Goal: Task Accomplishment & Management: Manage account settings

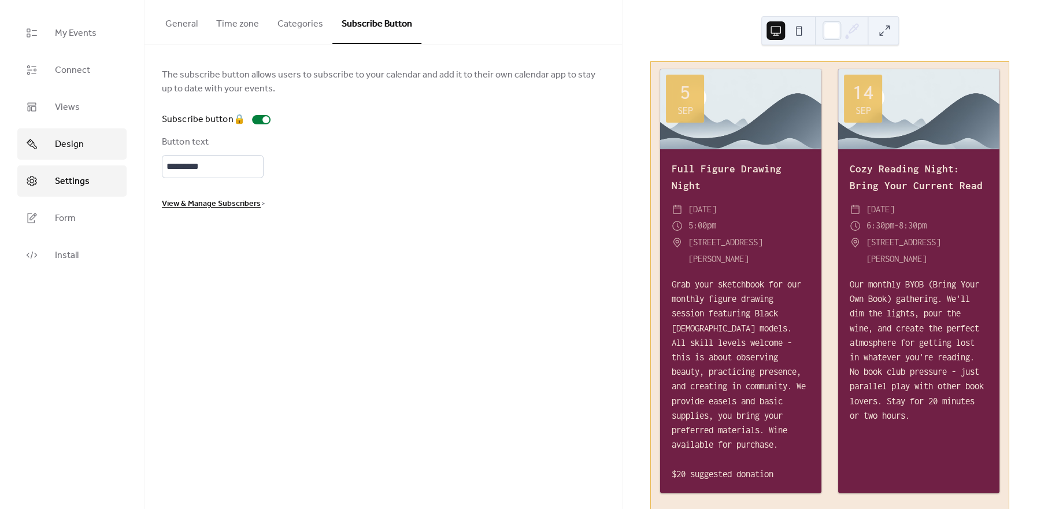
click at [82, 149] on span "Design" at bounding box center [69, 145] width 29 height 14
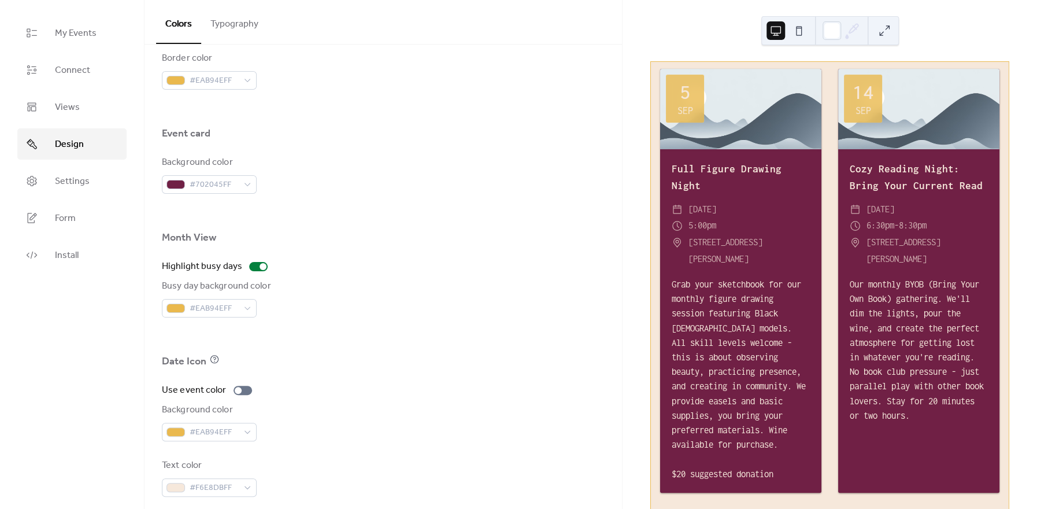
scroll to position [656, 0]
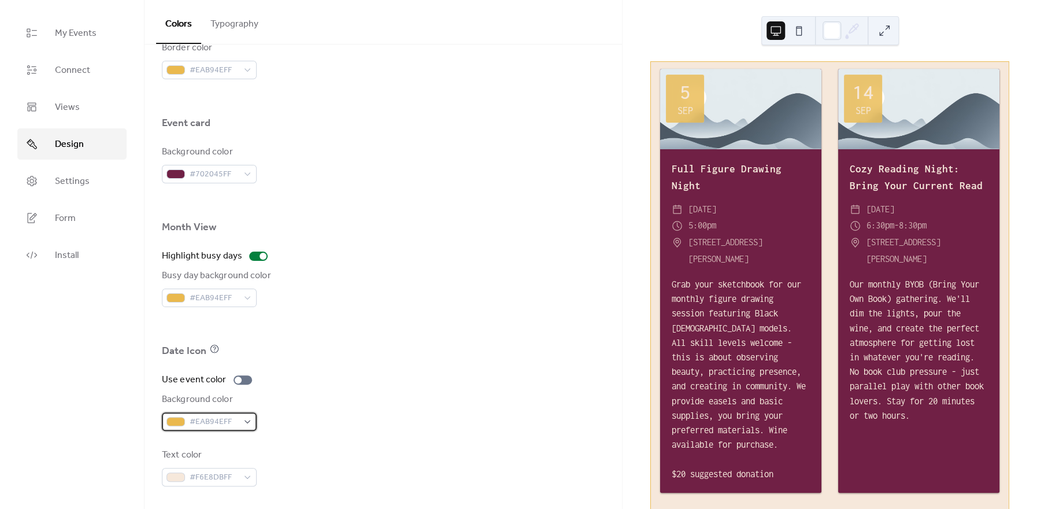
click at [194, 426] on span "#EAB94EFF" at bounding box center [214, 422] width 49 height 14
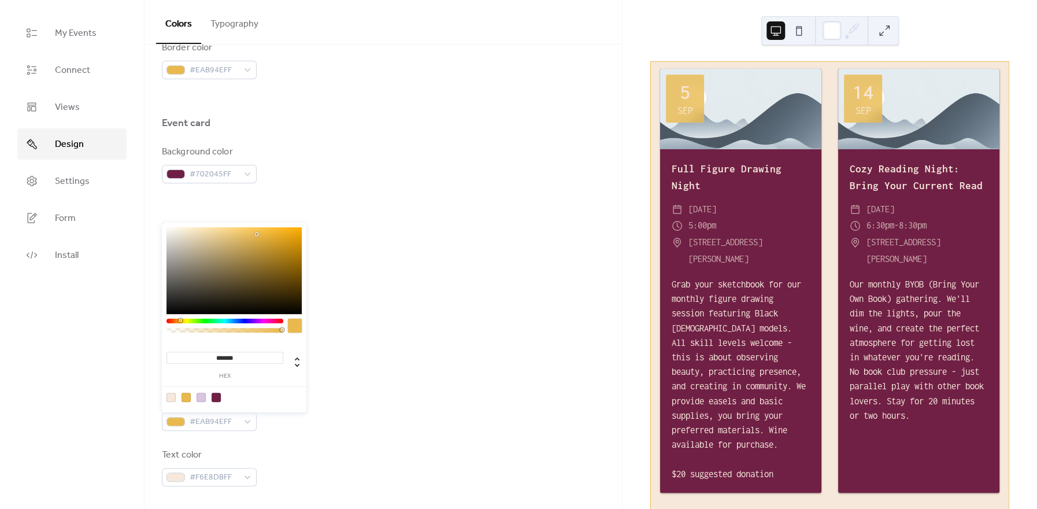
drag, startPoint x: 249, startPoint y: 350, endPoint x: 217, endPoint y: 339, distance: 33.8
click at [217, 351] on input "*******" at bounding box center [224, 357] width 117 height 12
paste input
type input "*******"
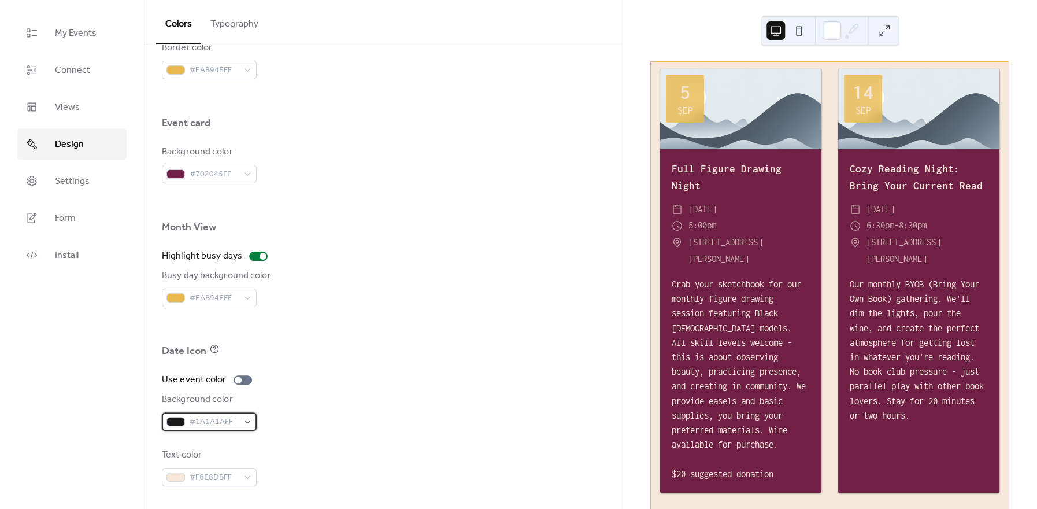
click at [228, 419] on span "#1A1A1AFF" at bounding box center [214, 422] width 49 height 14
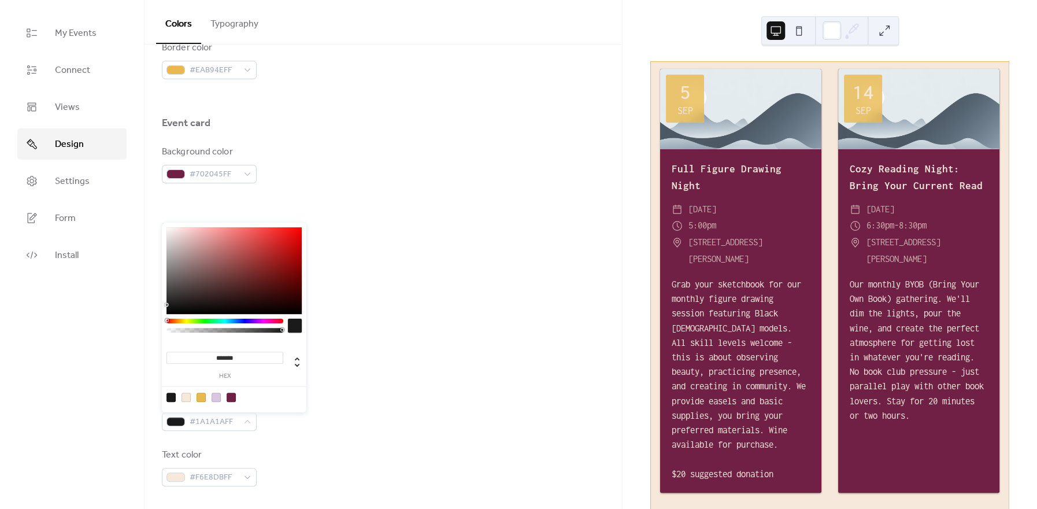
drag, startPoint x: 244, startPoint y: 357, endPoint x: 216, endPoint y: 350, distance: 28.6
click at [216, 351] on input "*******" at bounding box center [224, 357] width 117 height 12
paste input
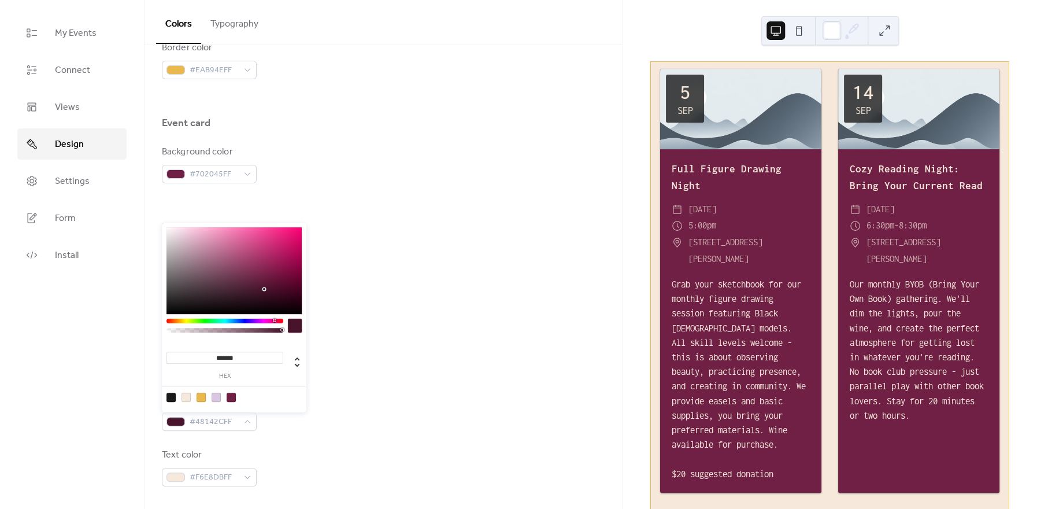
click at [254, 361] on input "*******" at bounding box center [224, 357] width 117 height 12
drag, startPoint x: 253, startPoint y: 351, endPoint x: 201, endPoint y: 353, distance: 52.0
click at [201, 353] on input "*******" at bounding box center [224, 357] width 117 height 12
paste input
type input "******"
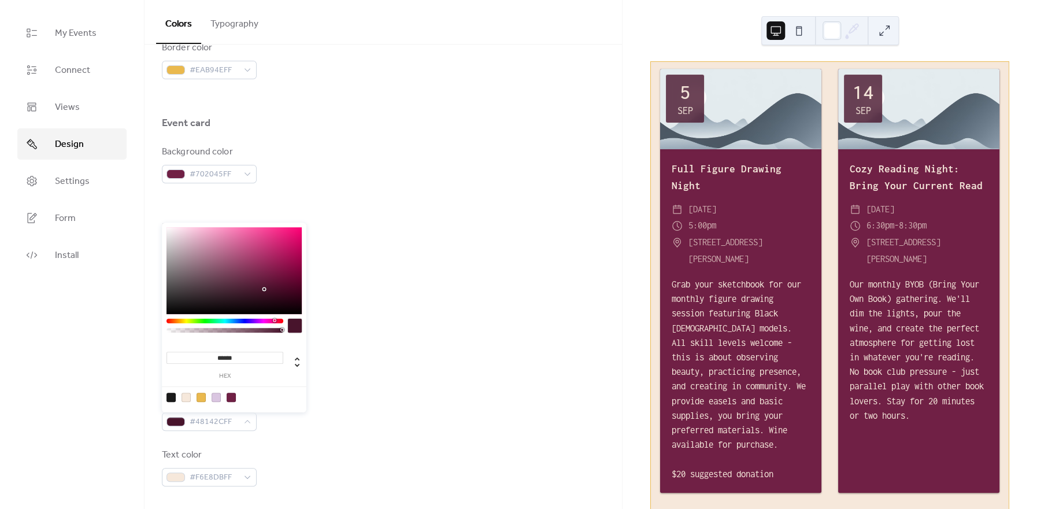
click at [480, 369] on div at bounding box center [383, 368] width 443 height 9
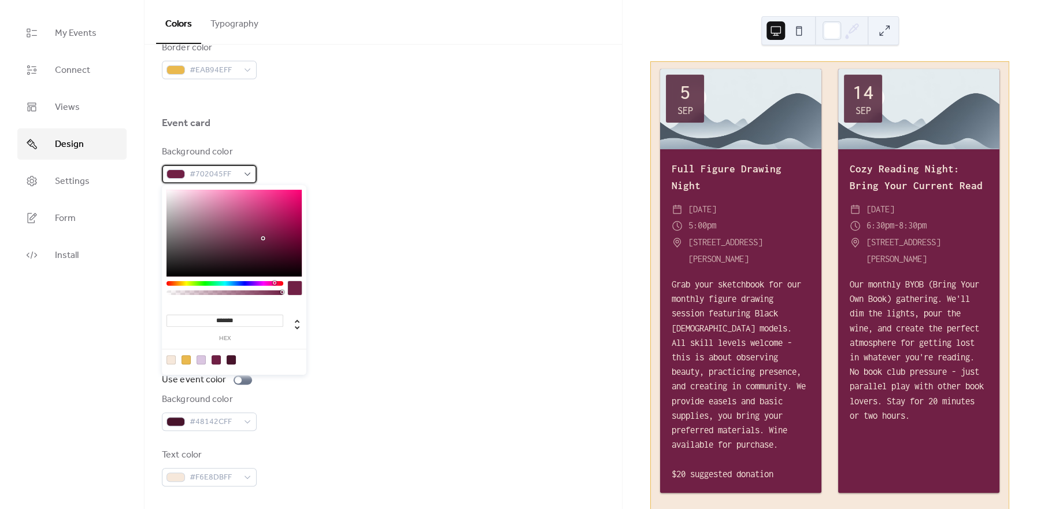
click at [220, 173] on span "#702045FF" at bounding box center [214, 175] width 49 height 14
drag, startPoint x: 243, startPoint y: 318, endPoint x: 210, endPoint y: 314, distance: 33.1
click at [210, 314] on input "*******" at bounding box center [224, 320] width 117 height 12
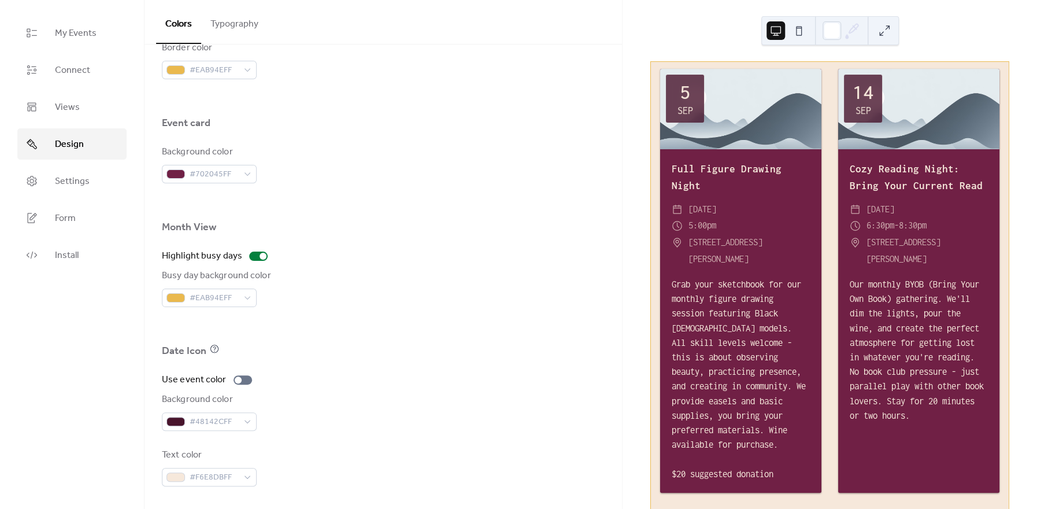
click at [399, 350] on div "Date Icon" at bounding box center [383, 354] width 443 height 20
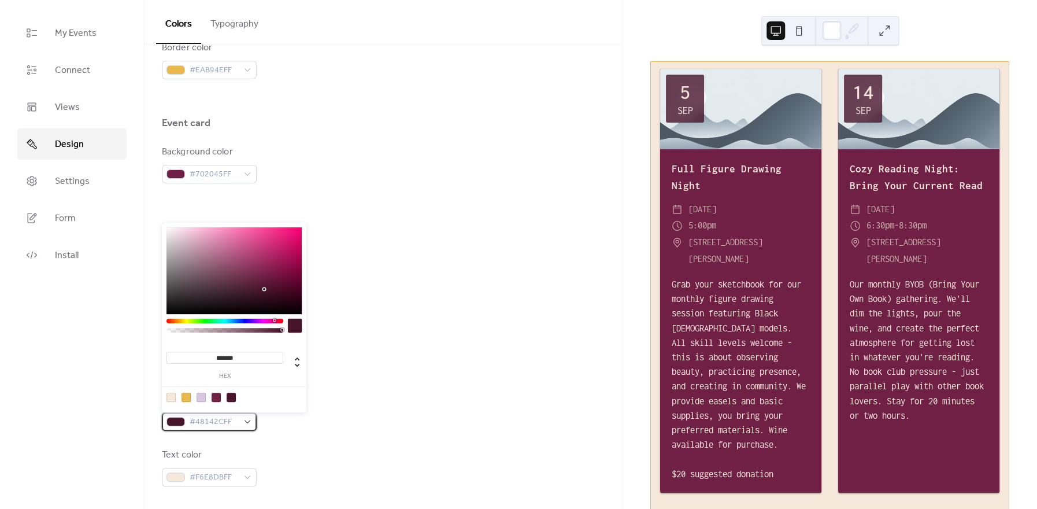
click at [208, 414] on div "#48142CFF" at bounding box center [209, 421] width 95 height 18
drag, startPoint x: 253, startPoint y: 350, endPoint x: 199, endPoint y: 354, distance: 53.9
click at [199, 354] on div "******* hex" at bounding box center [224, 363] width 117 height 31
click at [226, 357] on input "*******" at bounding box center [224, 357] width 117 height 12
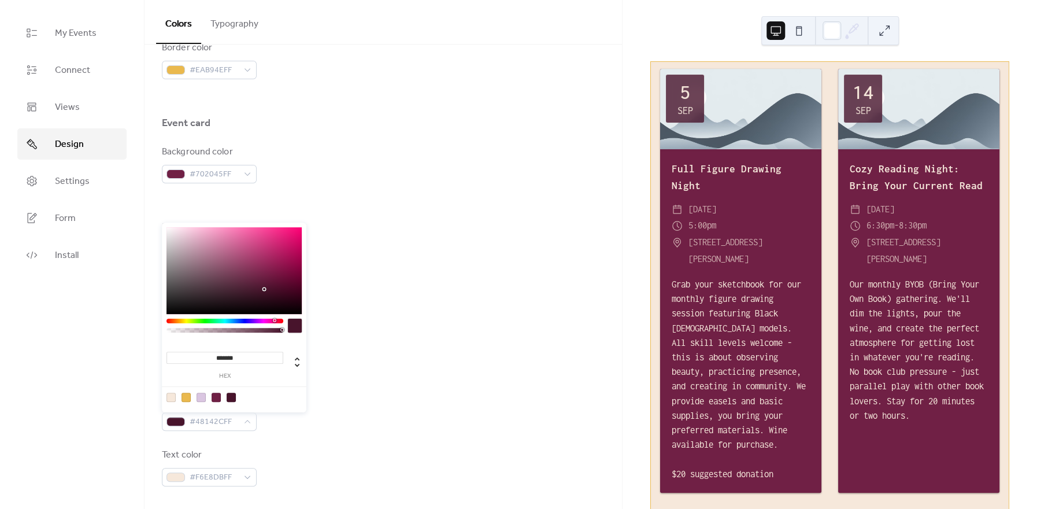
click at [226, 357] on input "*******" at bounding box center [224, 357] width 117 height 12
paste input
type input "*******"
click at [383, 344] on div "Date Icon" at bounding box center [383, 354] width 443 height 20
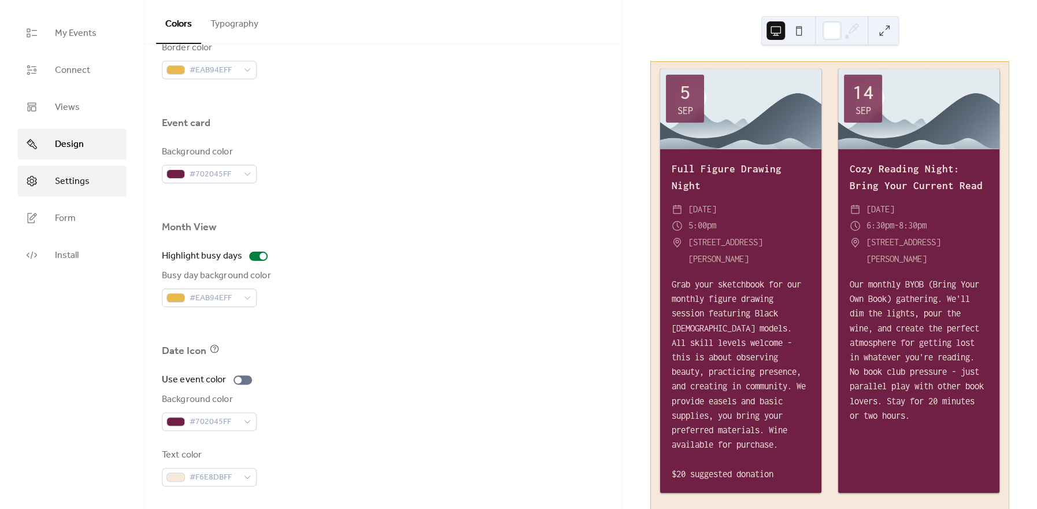
click at [51, 180] on link "Settings" at bounding box center [71, 180] width 109 height 31
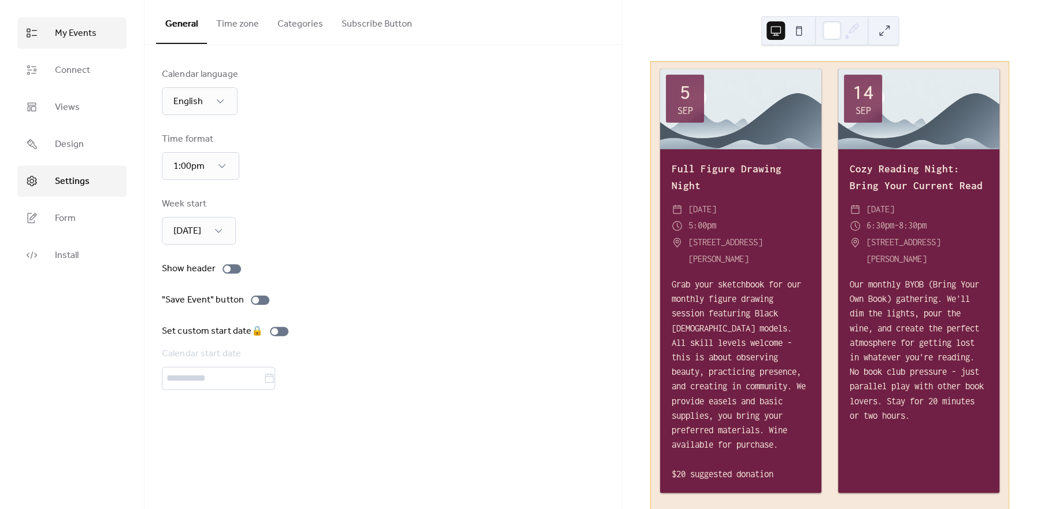
click at [66, 35] on span "My Events" at bounding box center [76, 34] width 42 height 14
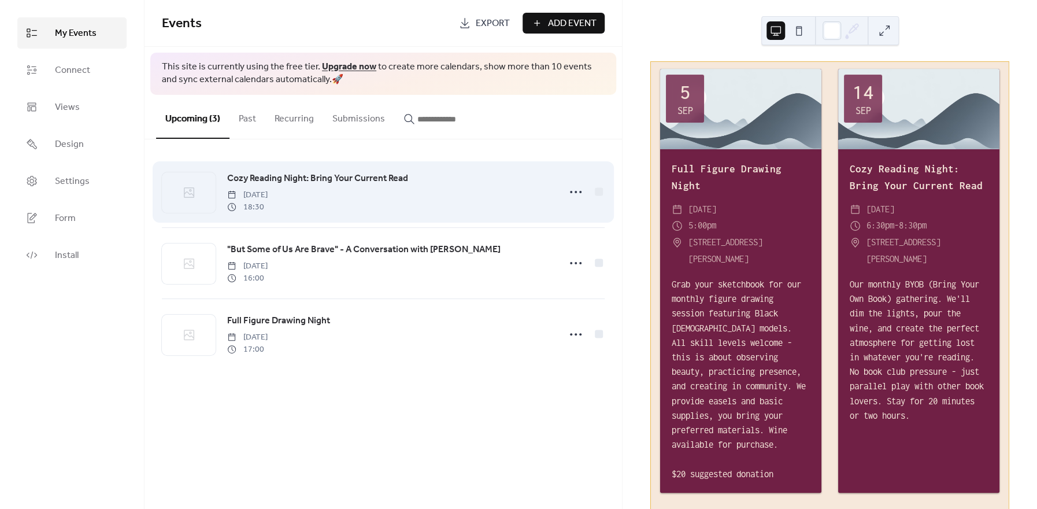
click at [352, 177] on span "Cozy Reading Night: Bring Your Current Read" at bounding box center [317, 179] width 181 height 14
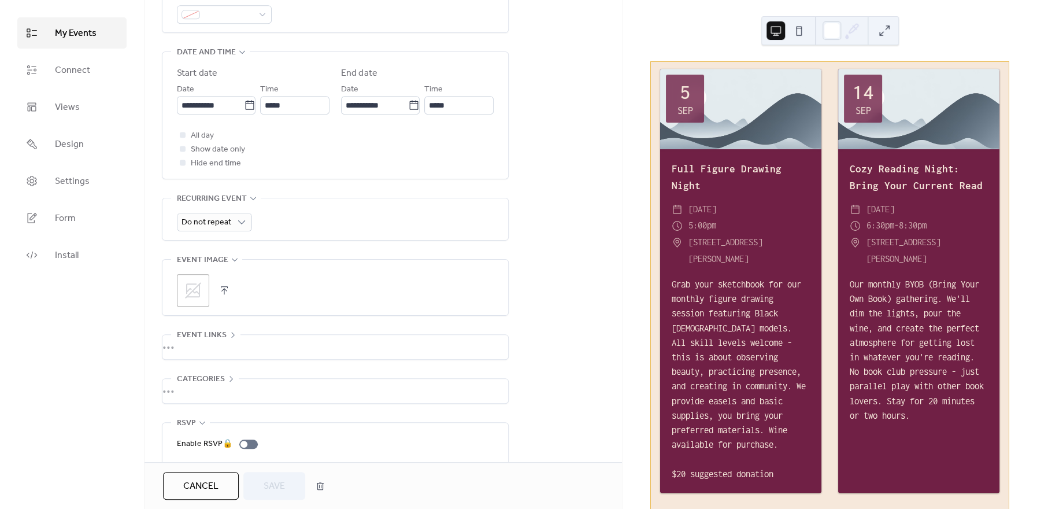
scroll to position [393, 0]
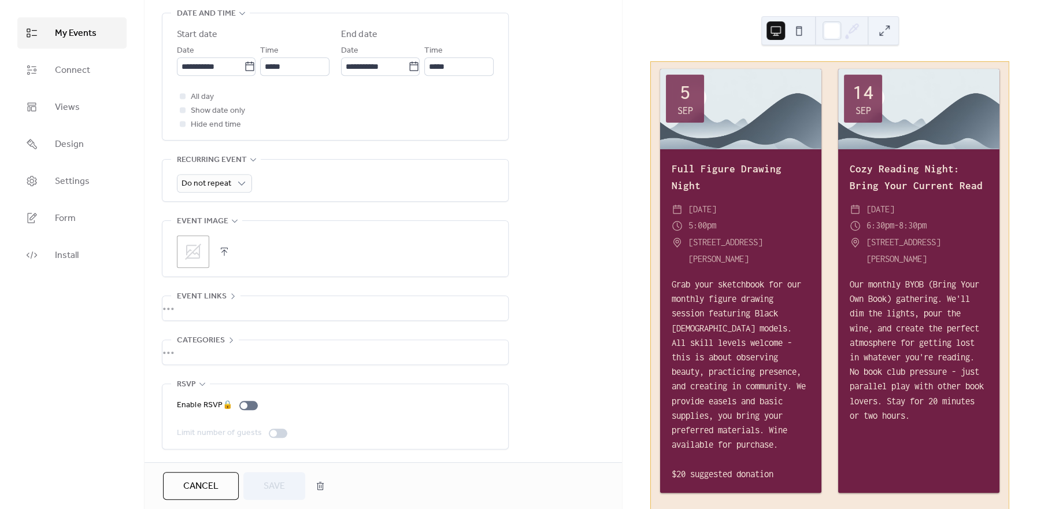
click at [191, 247] on icon at bounding box center [193, 251] width 18 height 18
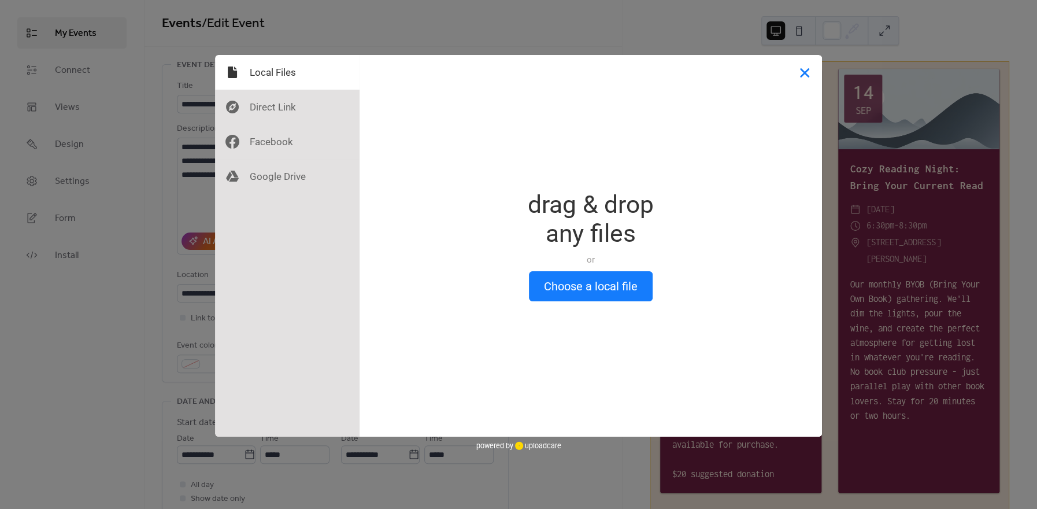
click at [804, 77] on button "Close" at bounding box center [804, 72] width 35 height 35
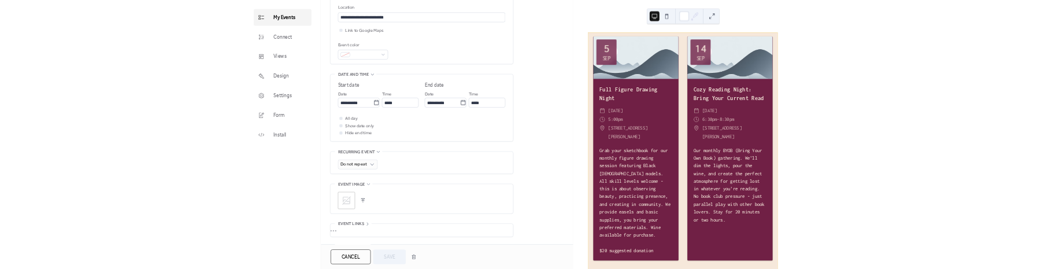
scroll to position [227, 0]
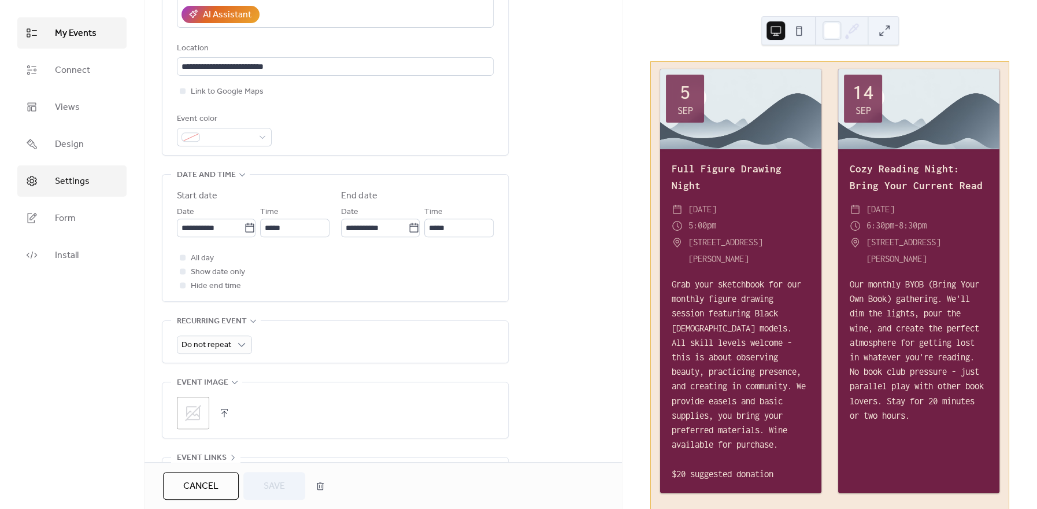
click at [50, 179] on link "Settings" at bounding box center [71, 180] width 109 height 31
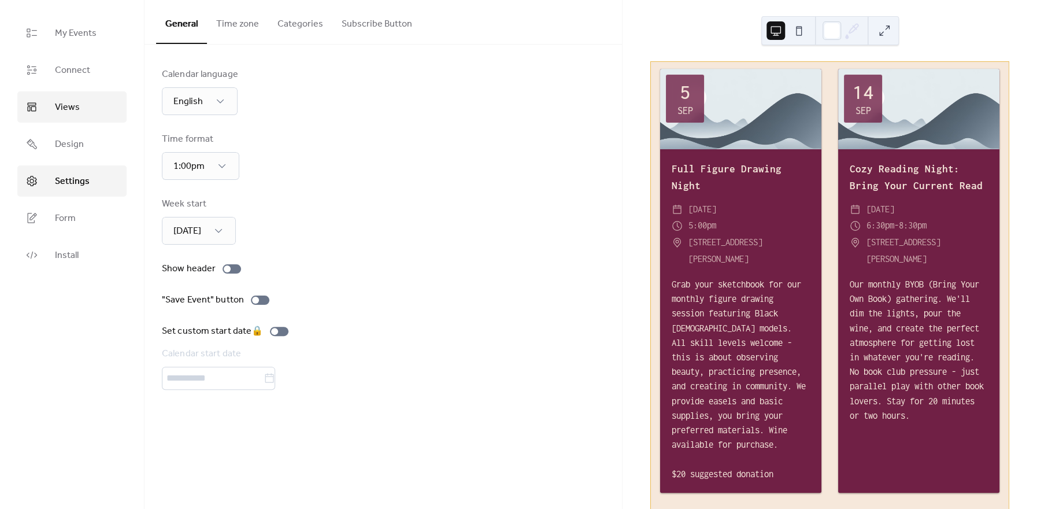
click at [73, 110] on span "Views" at bounding box center [67, 108] width 25 height 14
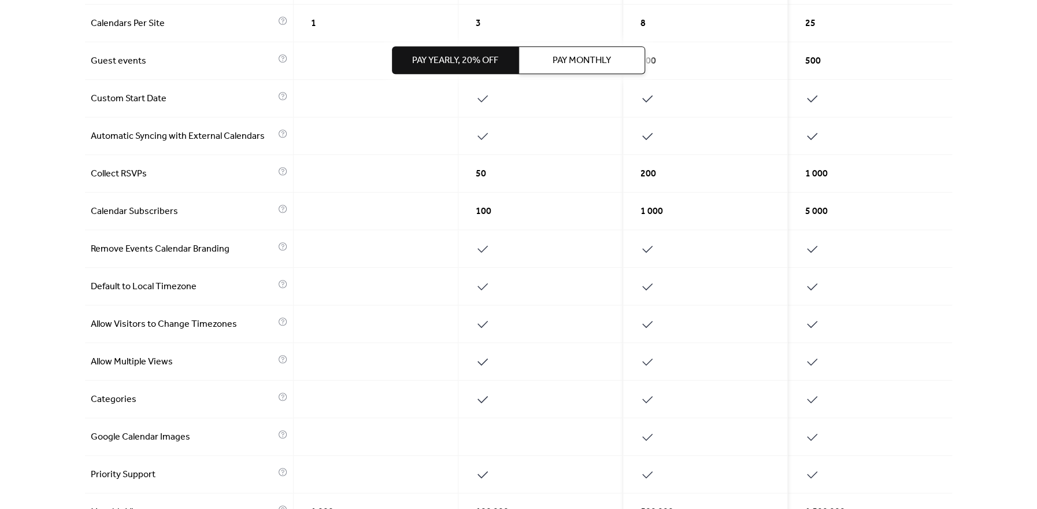
scroll to position [333, 0]
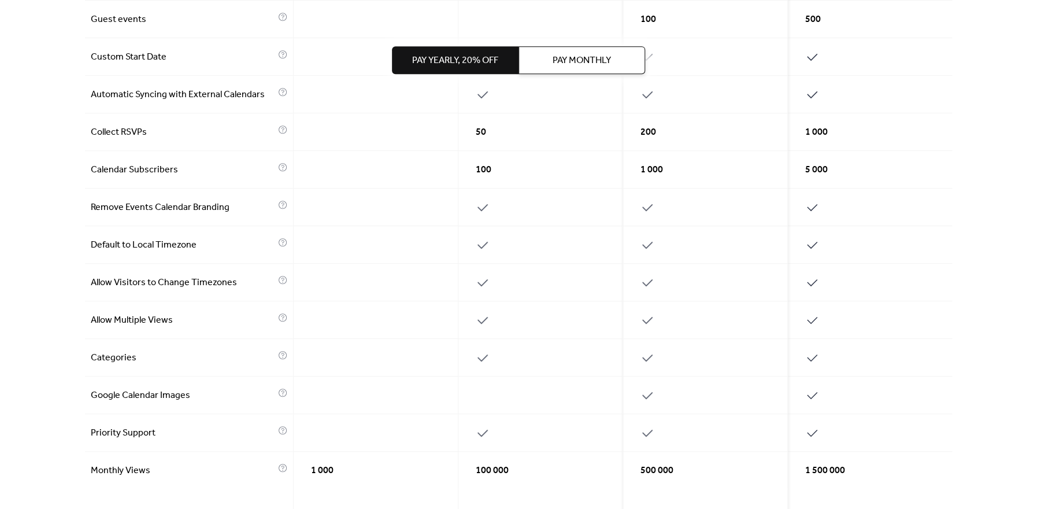
click at [131, 317] on span "Allow Multiple Views" at bounding box center [183, 320] width 184 height 14
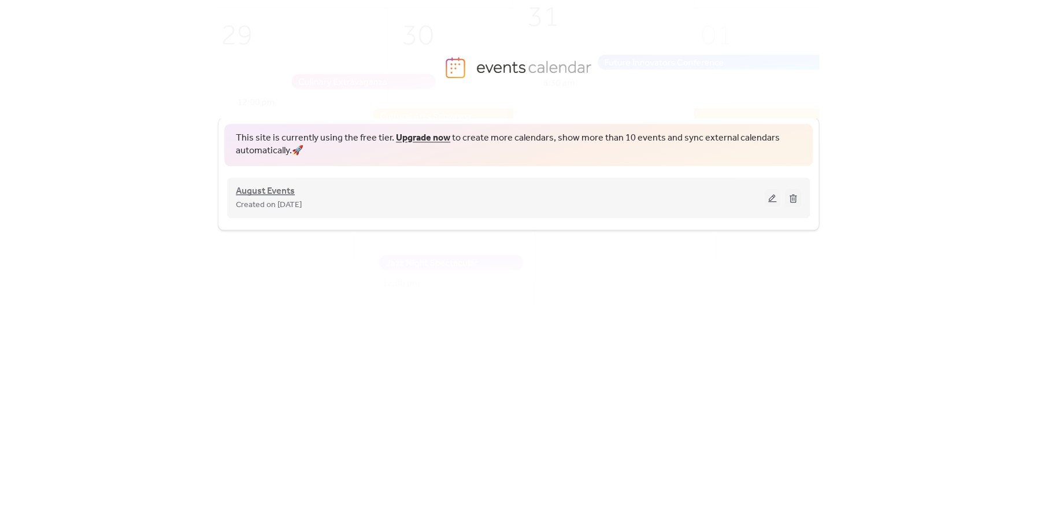
click at [244, 191] on span "August Events" at bounding box center [265, 191] width 59 height 14
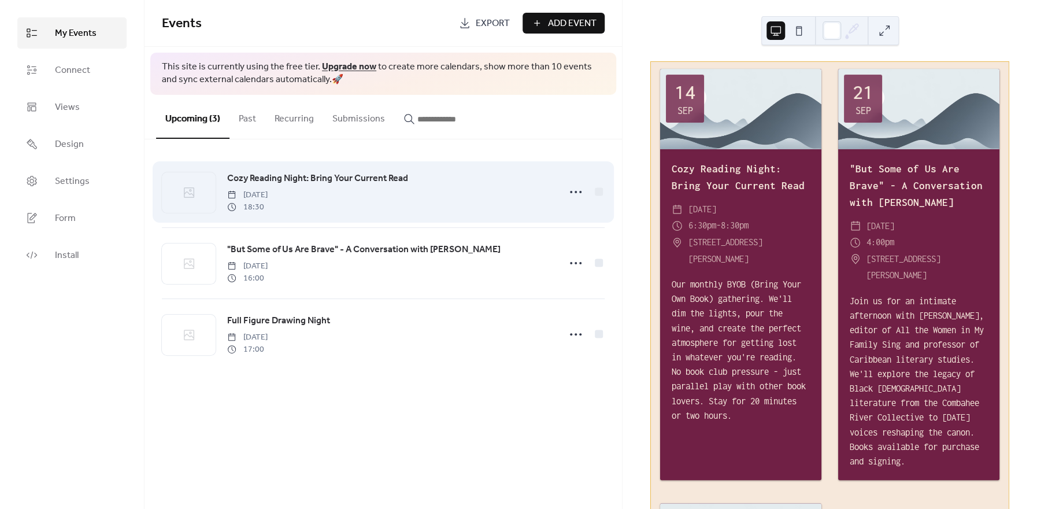
click at [255, 178] on span "Cozy Reading Night: Bring Your Current Read" at bounding box center [317, 179] width 181 height 14
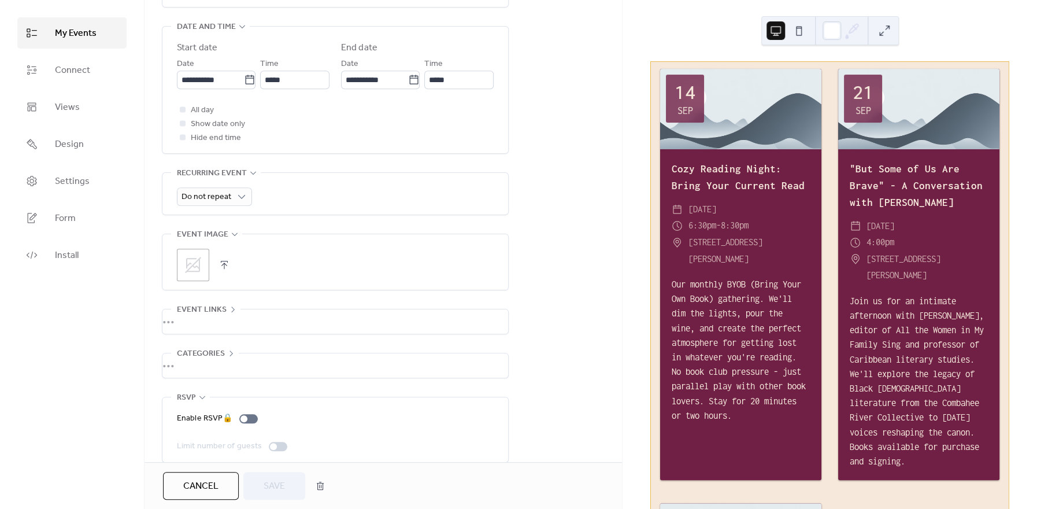
scroll to position [393, 0]
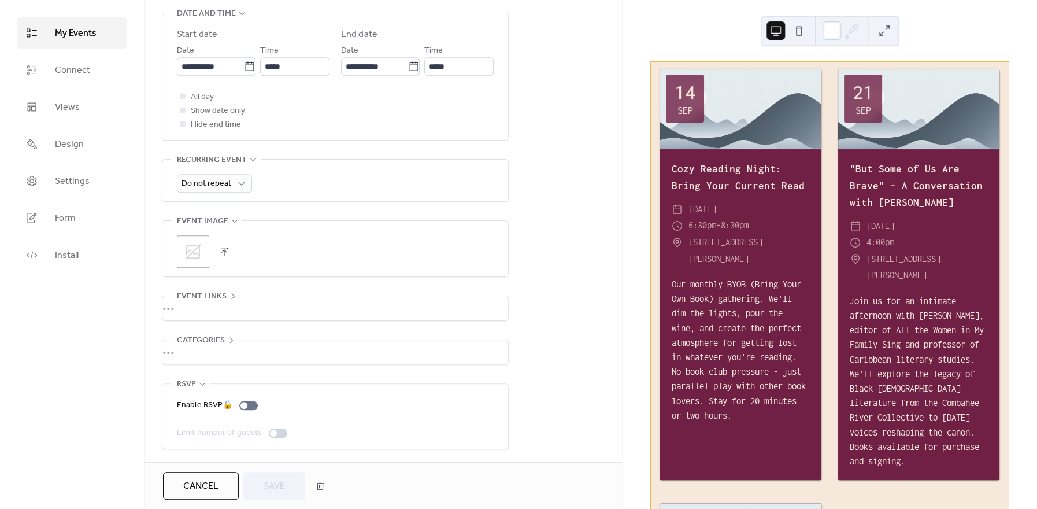
click at [228, 297] on div "•••" at bounding box center [335, 308] width 346 height 24
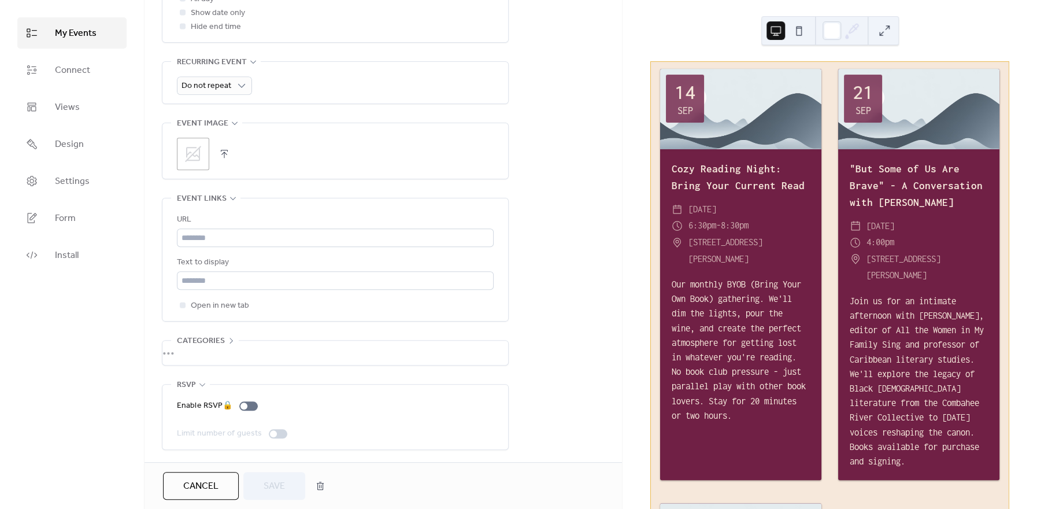
scroll to position [494, 0]
click at [228, 343] on div "•••" at bounding box center [335, 352] width 346 height 24
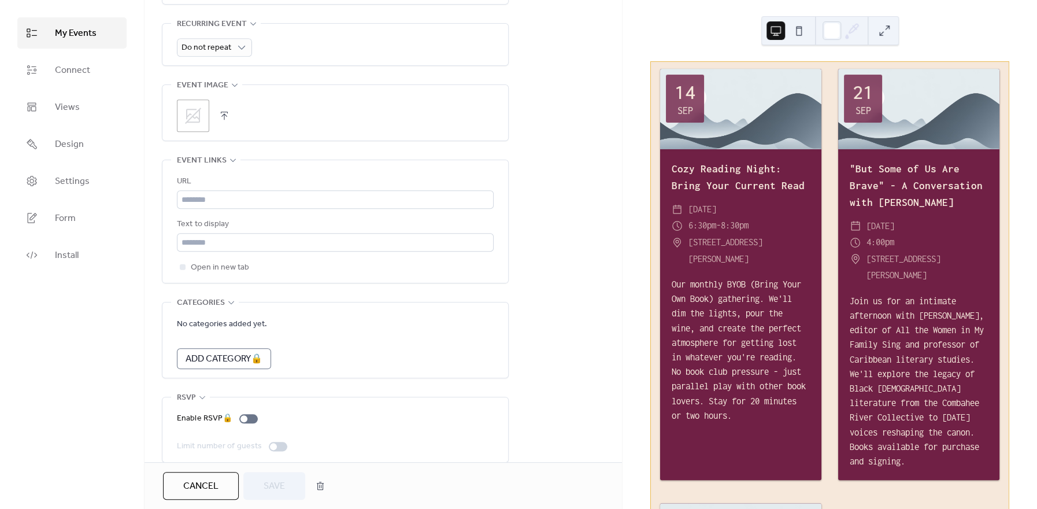
scroll to position [544, 0]
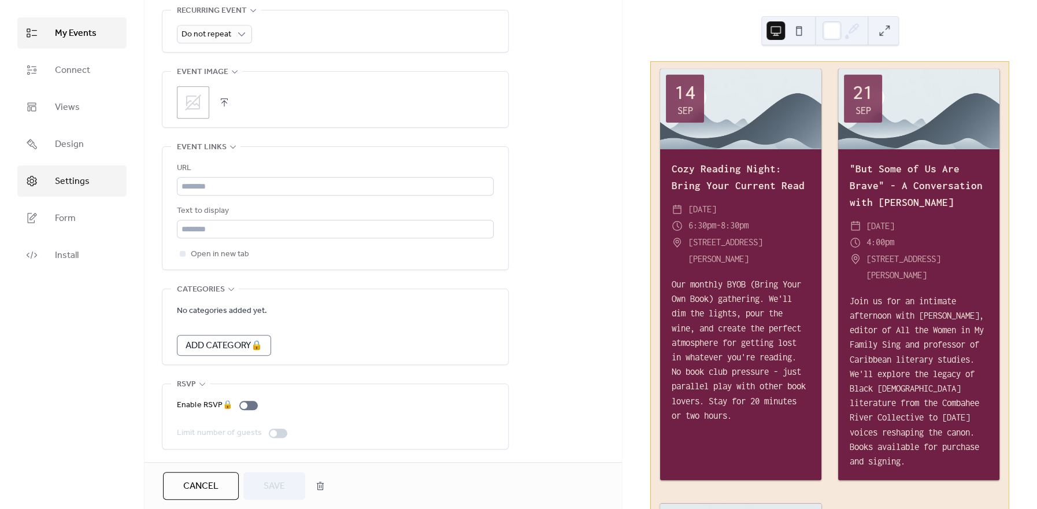
click at [86, 183] on span "Settings" at bounding box center [72, 182] width 35 height 14
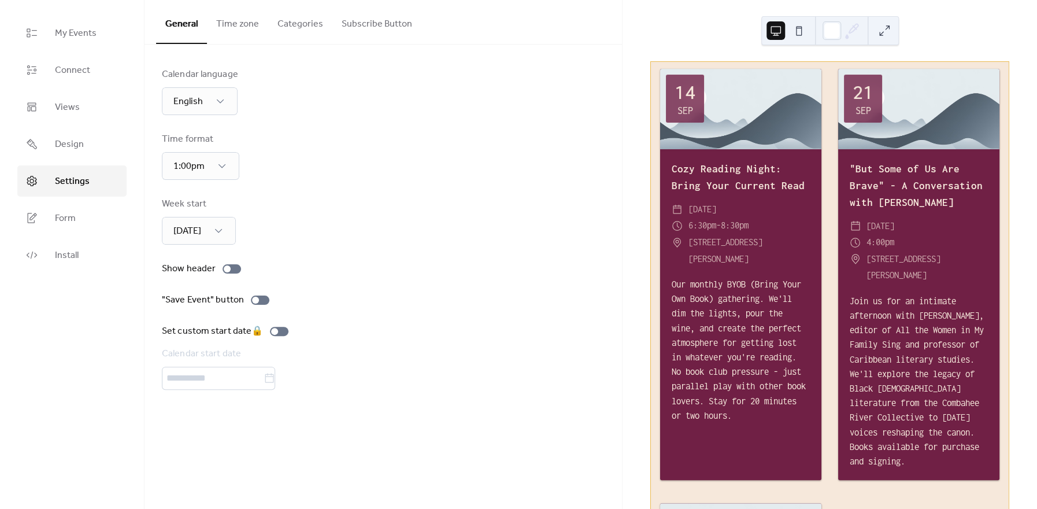
click at [384, 23] on button "Subscribe Button" at bounding box center [376, 21] width 89 height 43
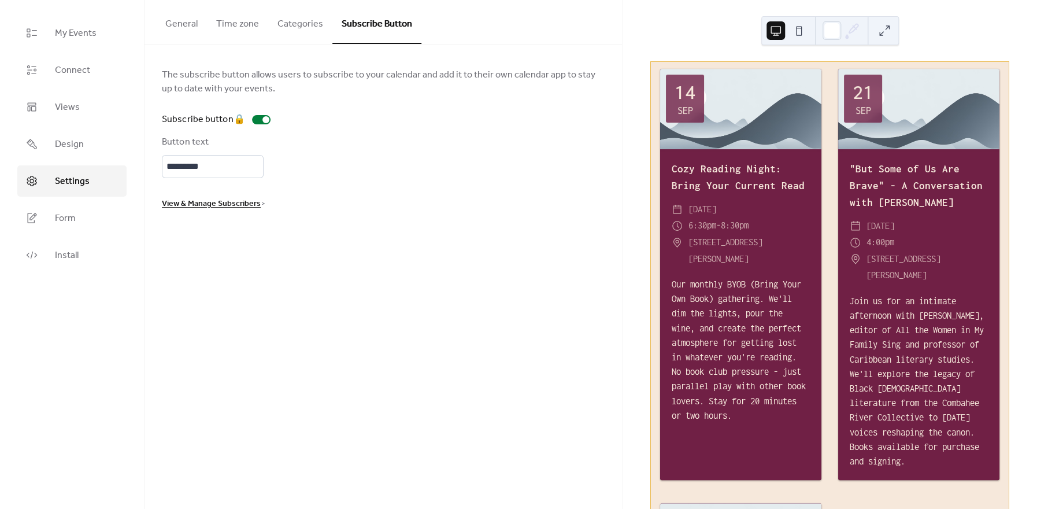
click at [193, 29] on button "General" at bounding box center [181, 21] width 51 height 43
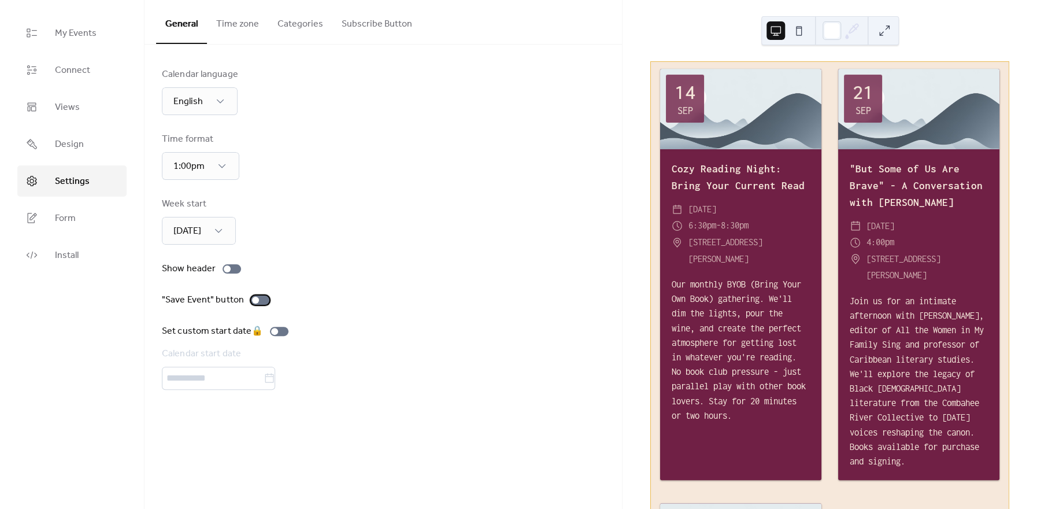
click at [256, 294] on label ""Save Event" button" at bounding box center [218, 300] width 112 height 14
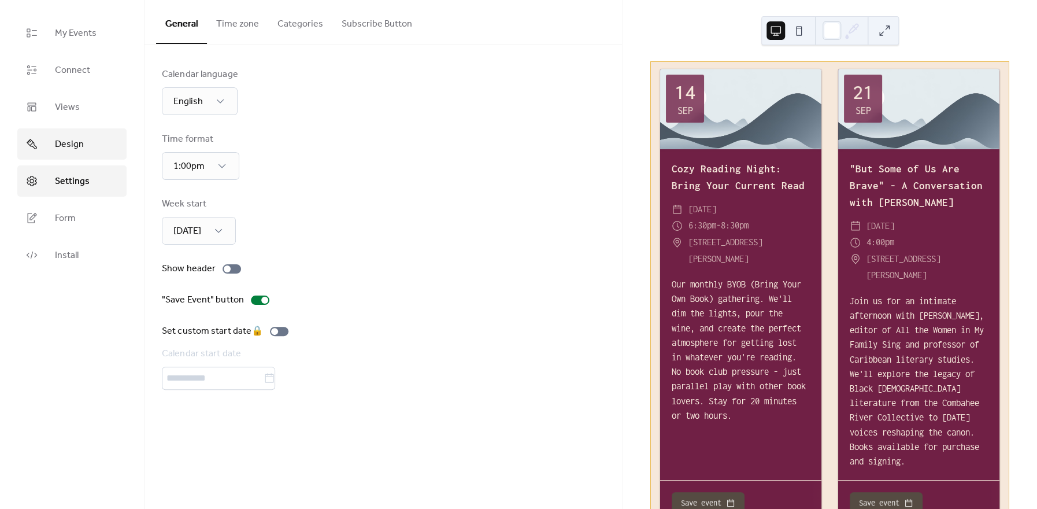
click at [99, 136] on link "Design" at bounding box center [71, 143] width 109 height 31
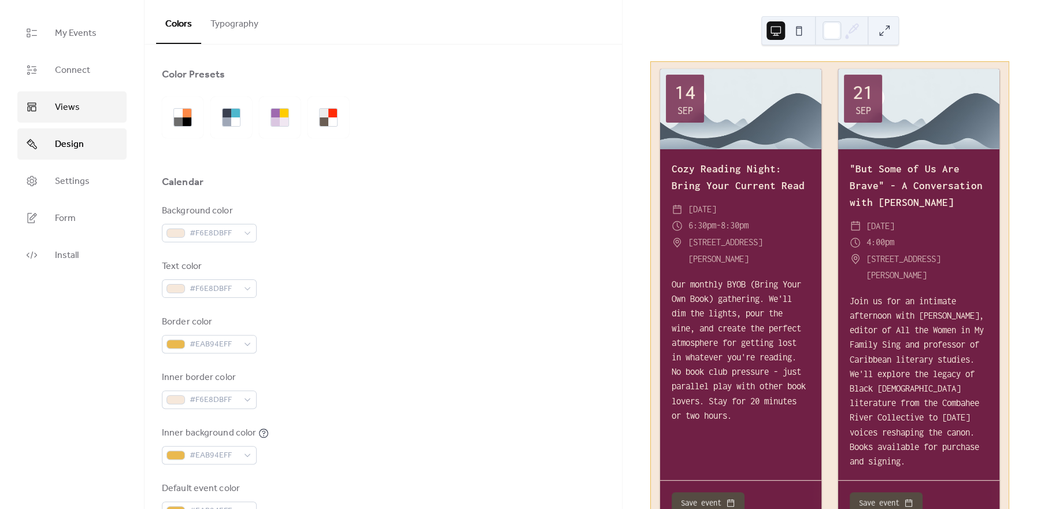
click at [73, 97] on link "Views" at bounding box center [71, 106] width 109 height 31
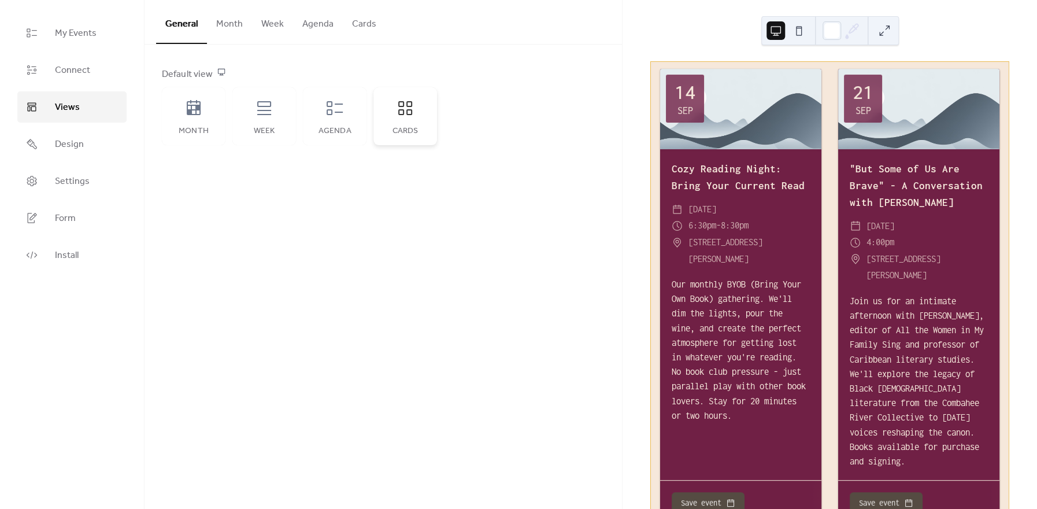
click at [413, 90] on div "Cards" at bounding box center [405, 116] width 64 height 58
click at [212, 31] on button "Month" at bounding box center [229, 21] width 45 height 43
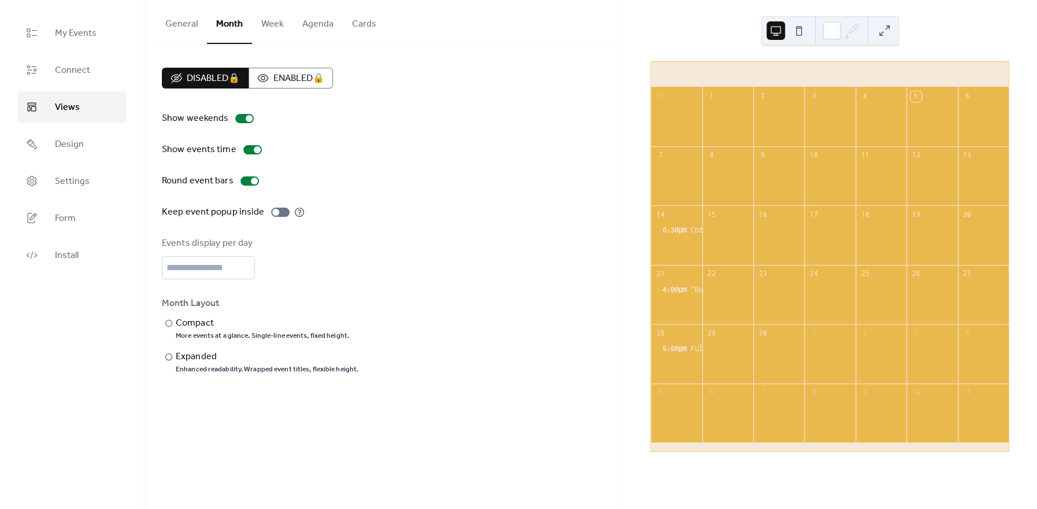
click at [187, 27] on button "General" at bounding box center [181, 21] width 51 height 43
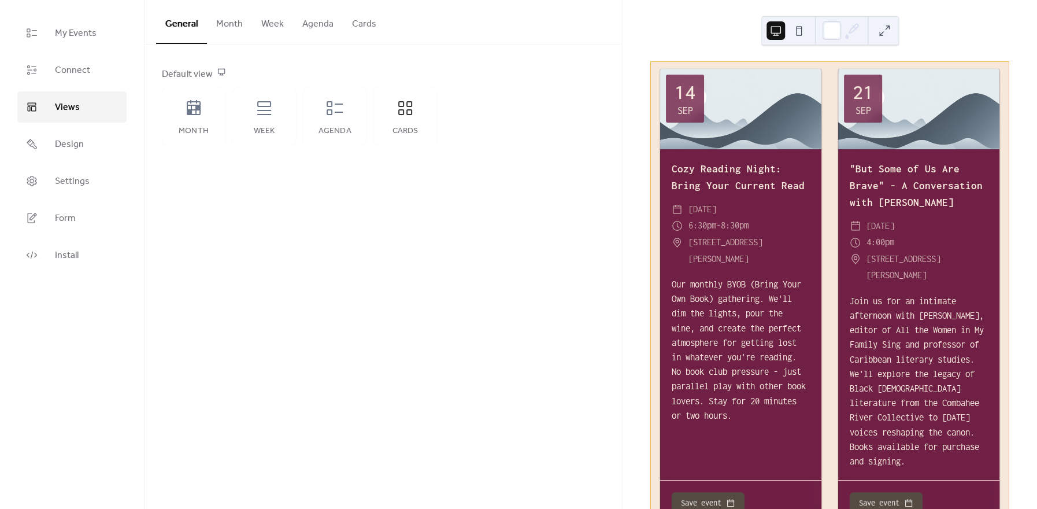
click at [369, 25] on button "Cards" at bounding box center [364, 21] width 43 height 43
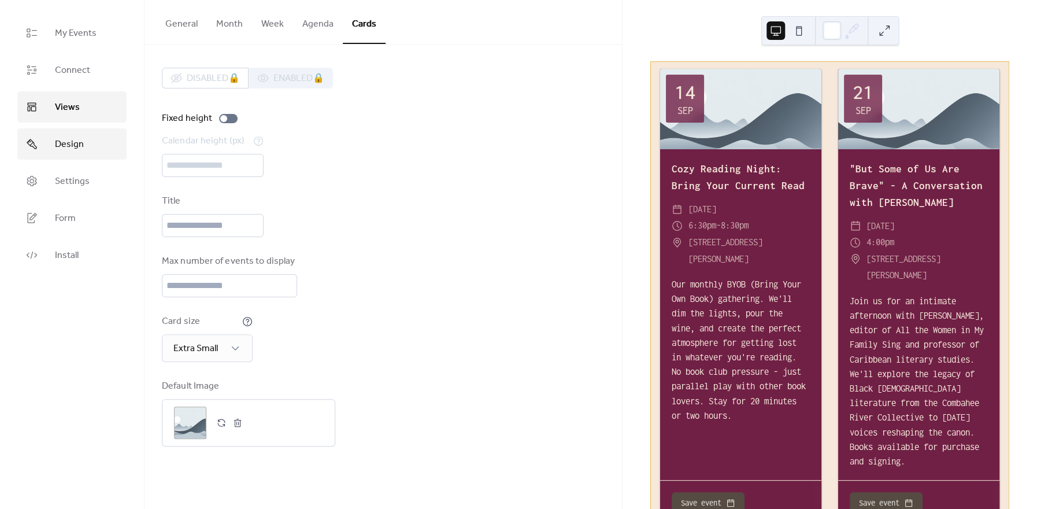
click at [79, 156] on link "Design" at bounding box center [71, 143] width 109 height 31
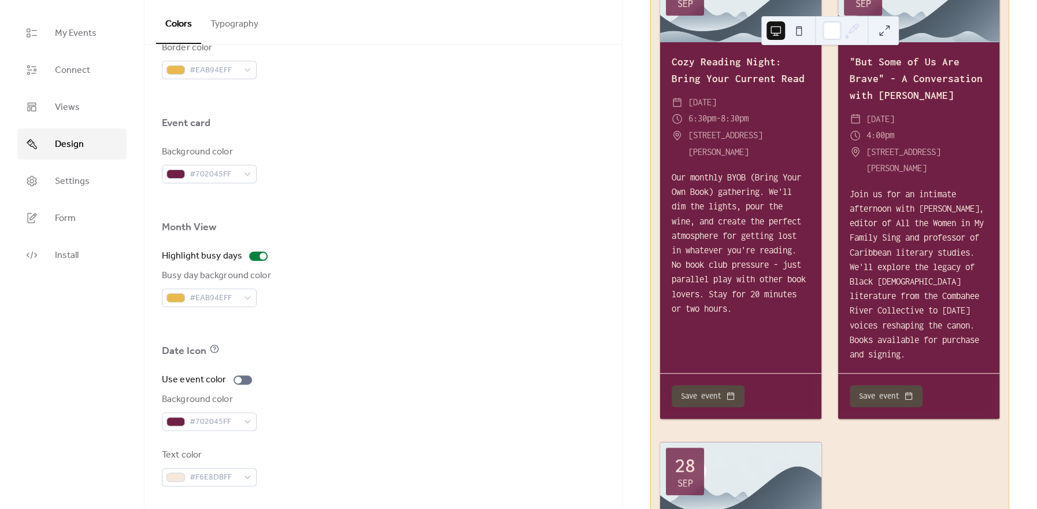
scroll to position [111, 0]
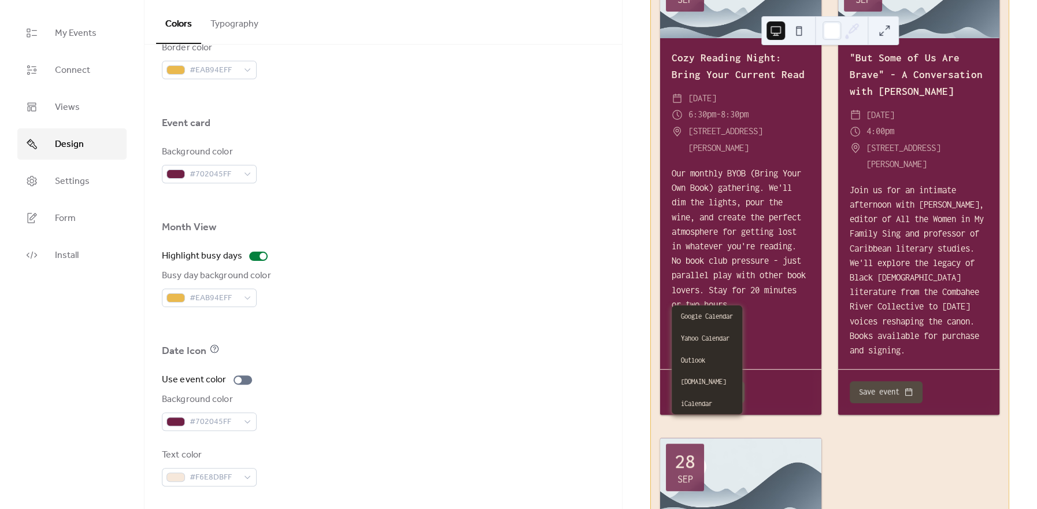
click at [729, 403] on button "Save event" at bounding box center [708, 392] width 73 height 22
click at [542, 387] on div "Use event color Background color #702045FF Text color #F6E8DBFF" at bounding box center [383, 429] width 443 height 113
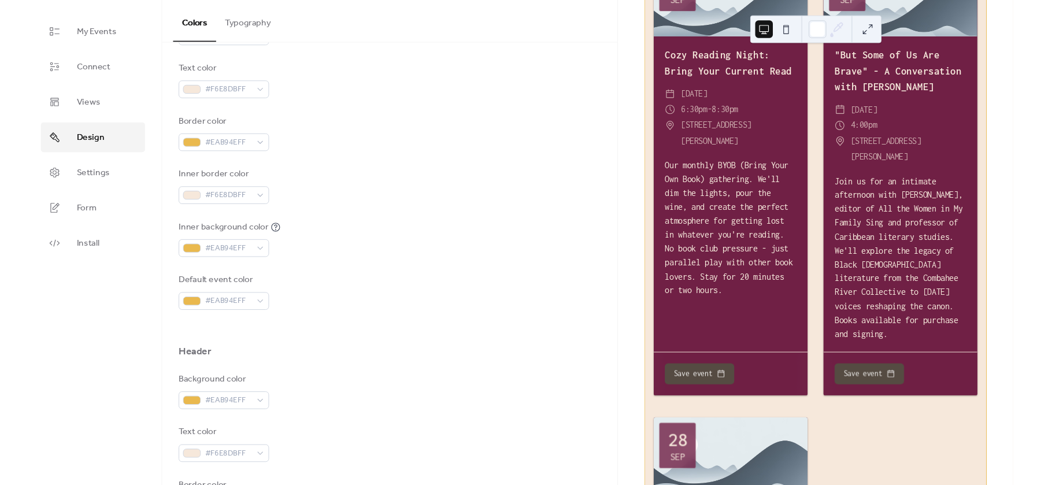
scroll to position [208, 0]
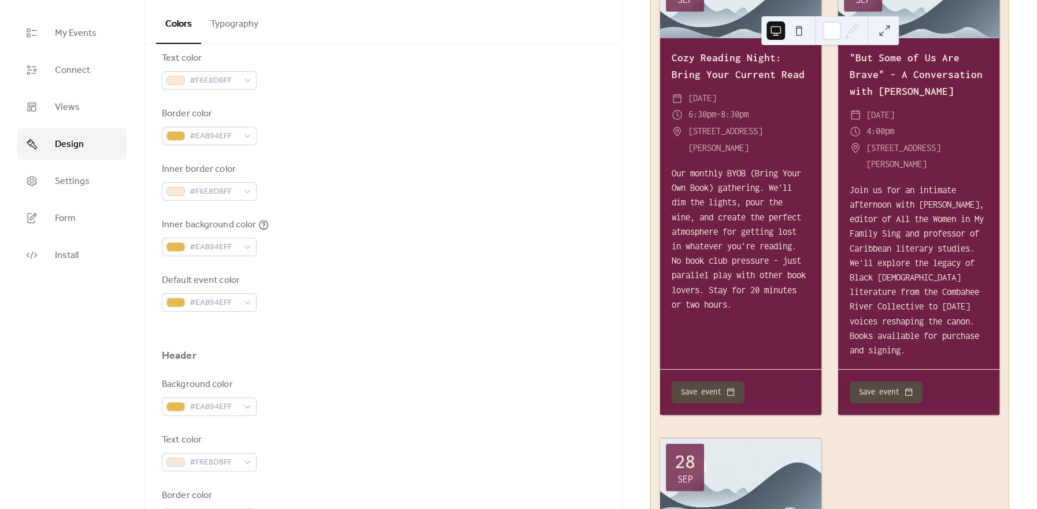
click at [413, 325] on div at bounding box center [383, 330] width 443 height 37
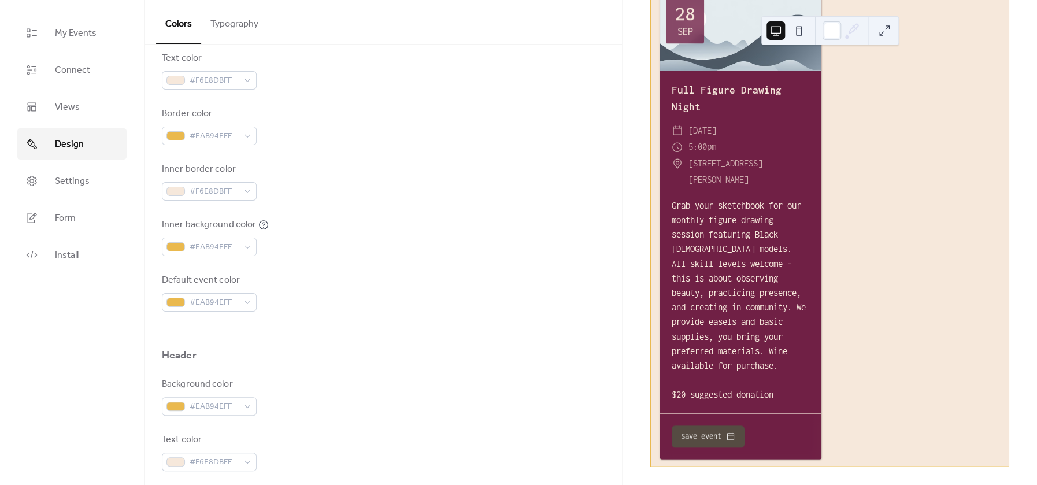
scroll to position [294, 0]
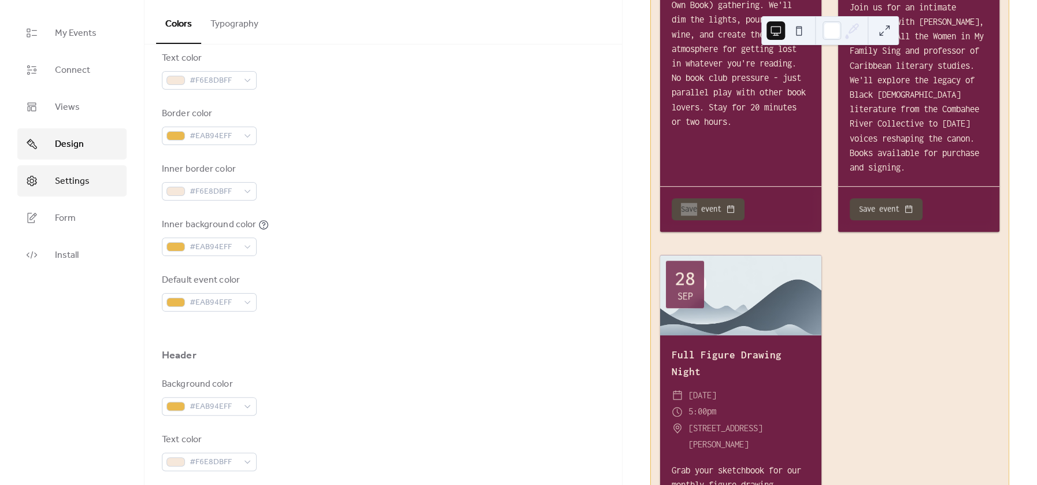
click at [68, 176] on span "Settings" at bounding box center [72, 182] width 35 height 14
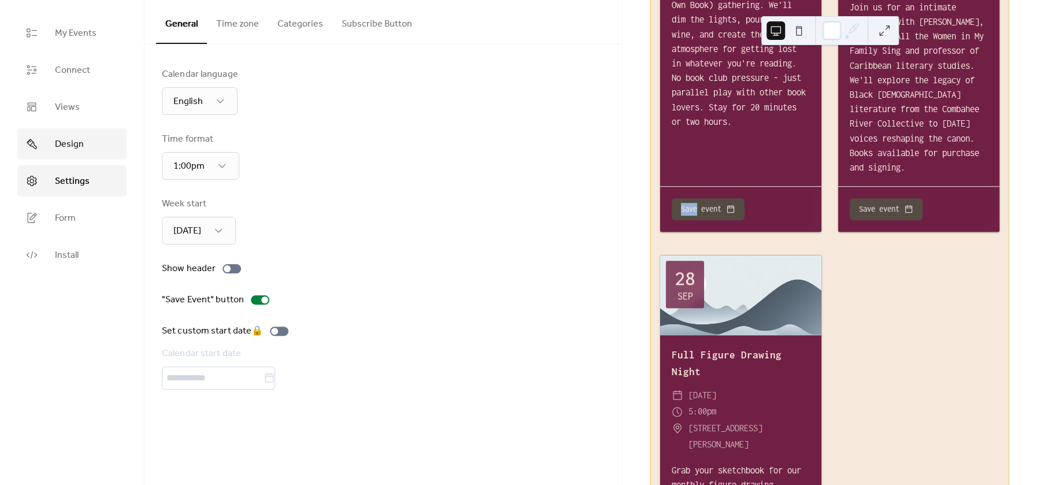
click at [66, 135] on link "Design" at bounding box center [71, 143] width 109 height 31
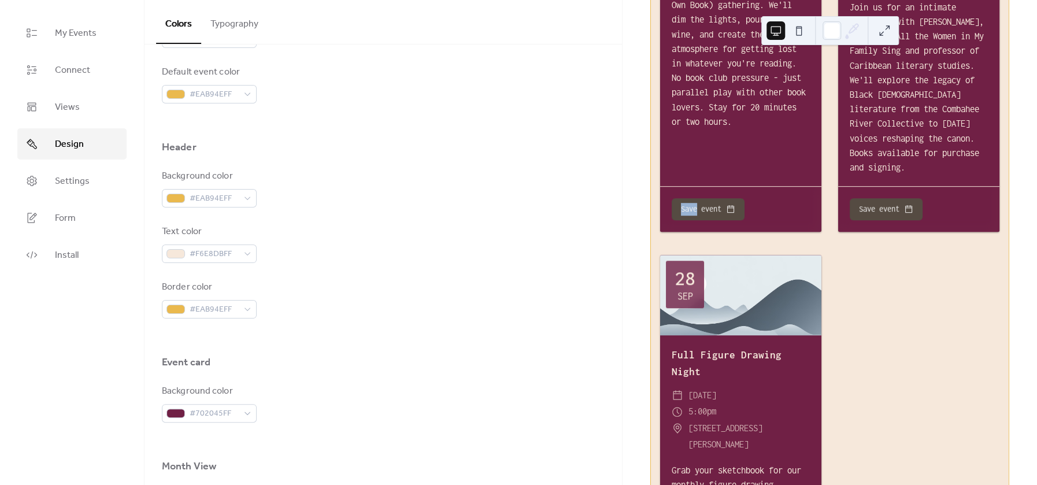
scroll to position [499, 0]
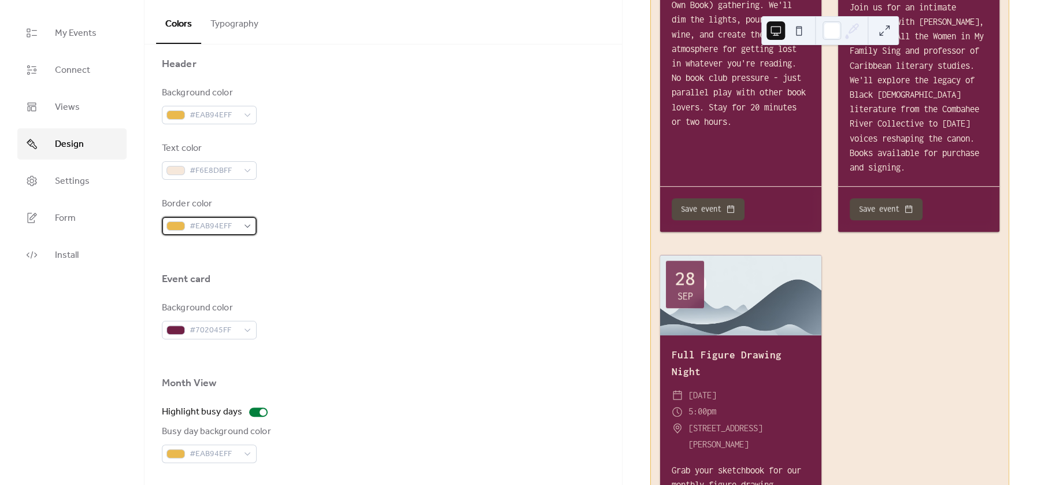
click at [220, 226] on span "#EAB94EFF" at bounding box center [214, 227] width 49 height 14
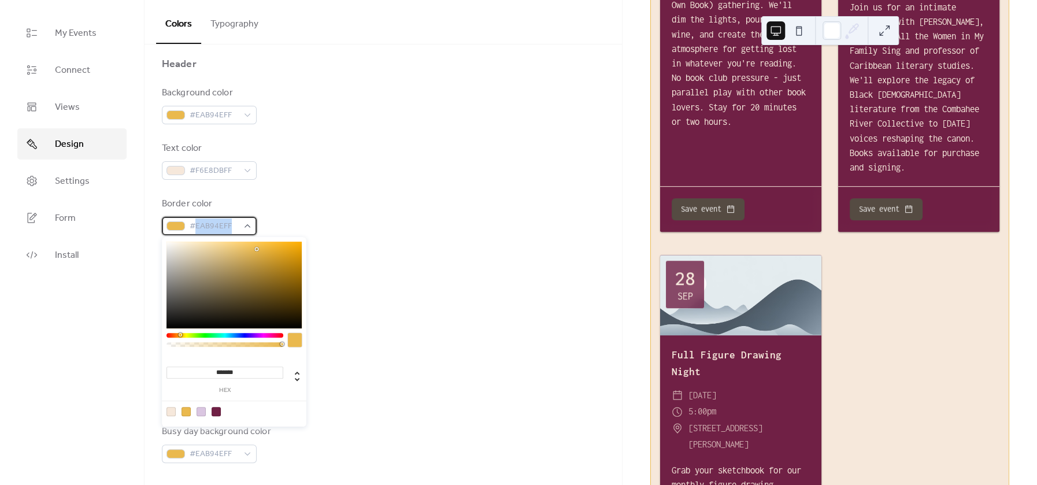
click at [220, 226] on span "#EAB94EFF" at bounding box center [214, 227] width 49 height 14
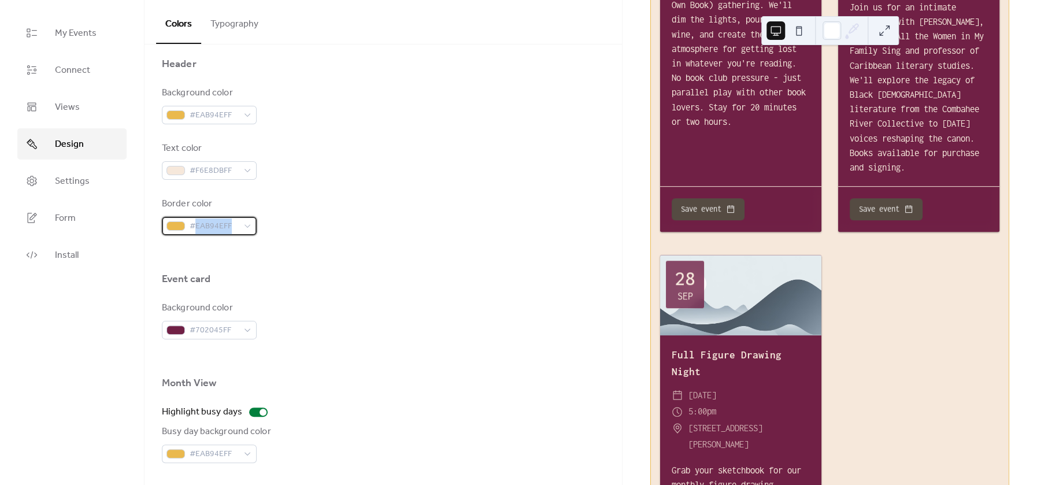
copy span "EAB94EFF"
click at [86, 361] on div "My Events Connect Views Design Settings Form Install" at bounding box center [72, 242] width 145 height 485
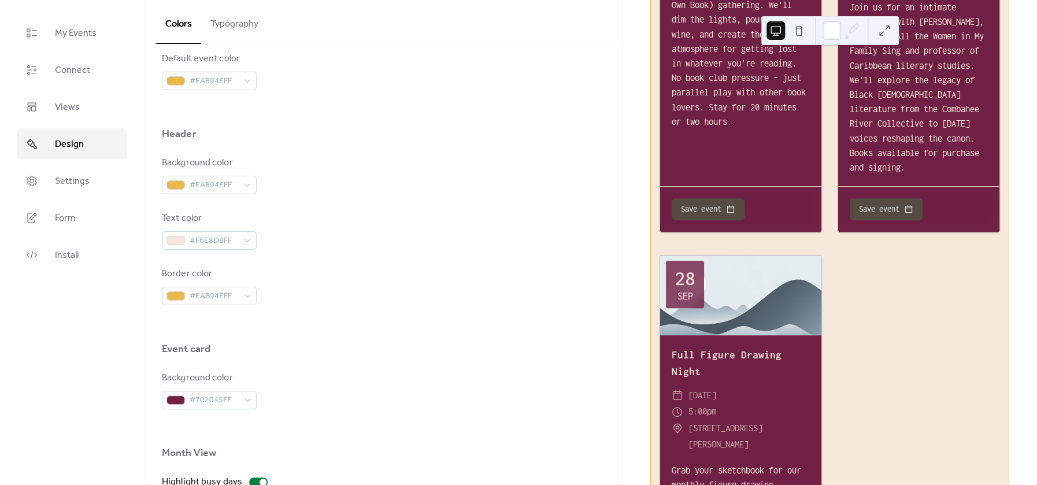
scroll to position [221, 0]
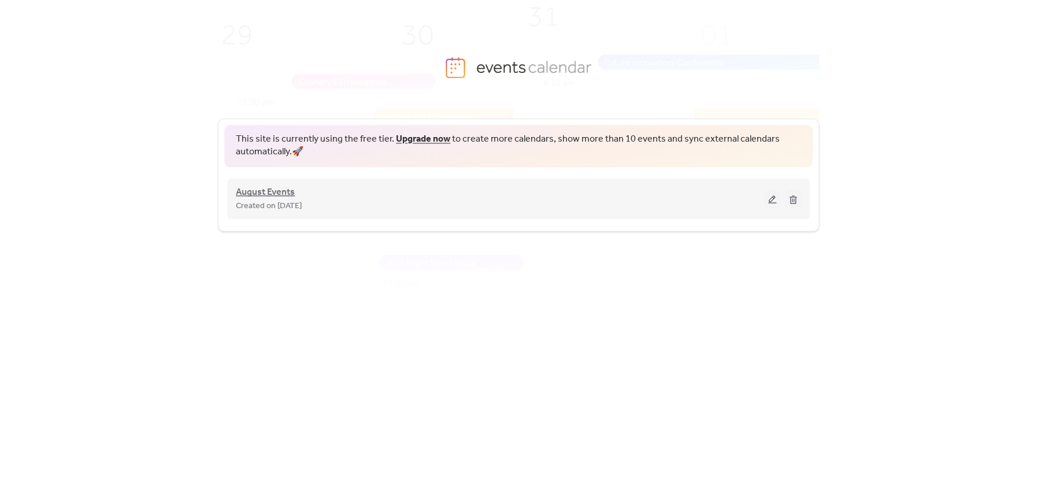
click at [269, 197] on span "August Events" at bounding box center [265, 193] width 59 height 14
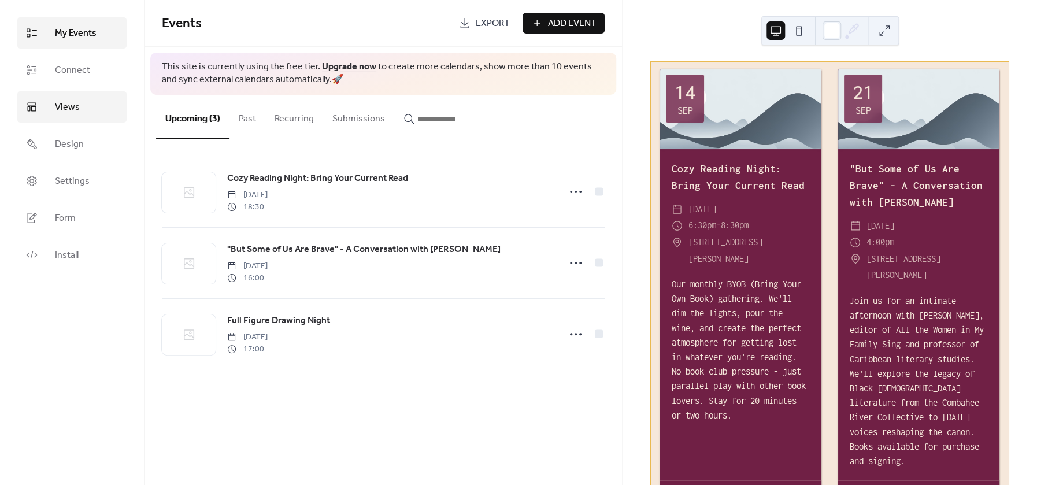
click at [62, 101] on span "Views" at bounding box center [67, 108] width 25 height 14
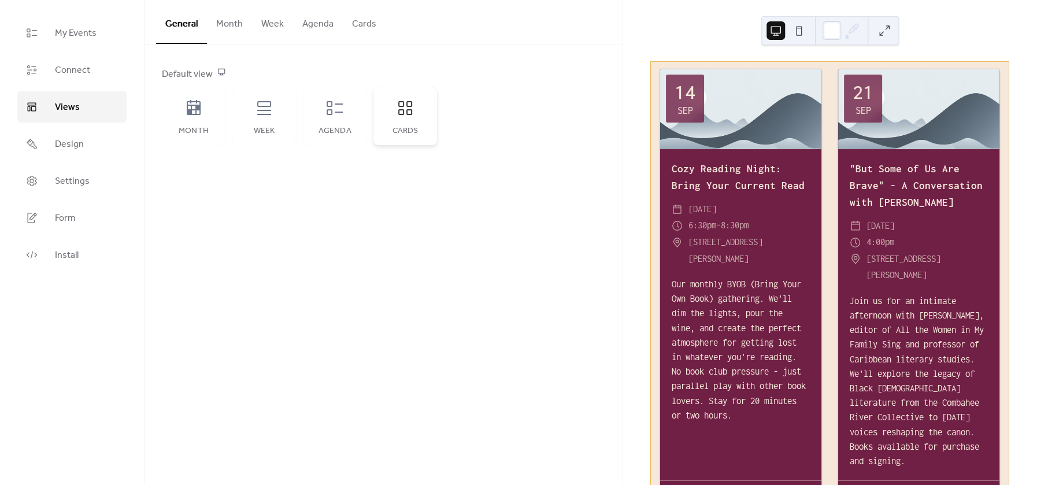
click at [416, 107] on div "Cards" at bounding box center [405, 116] width 64 height 58
click at [87, 156] on link "Design" at bounding box center [71, 143] width 109 height 31
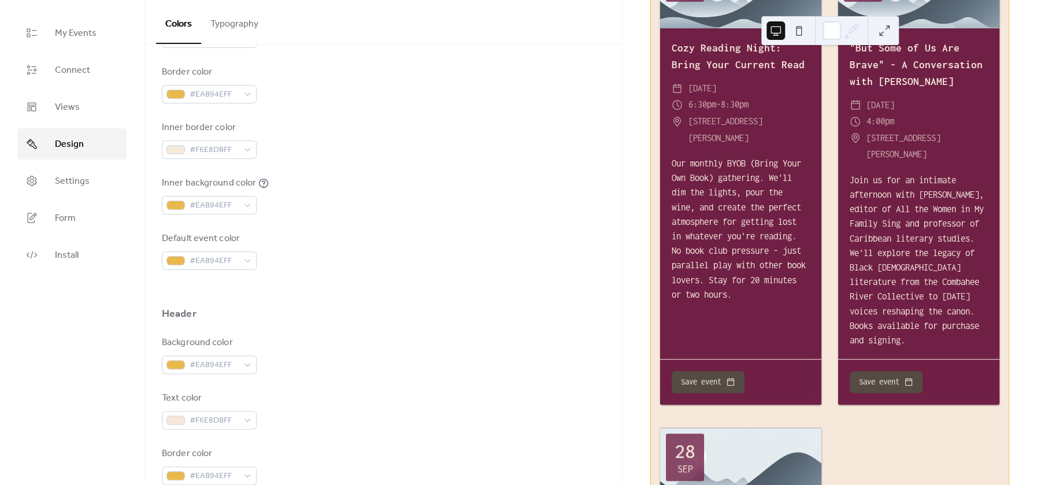
scroll to position [125, 0]
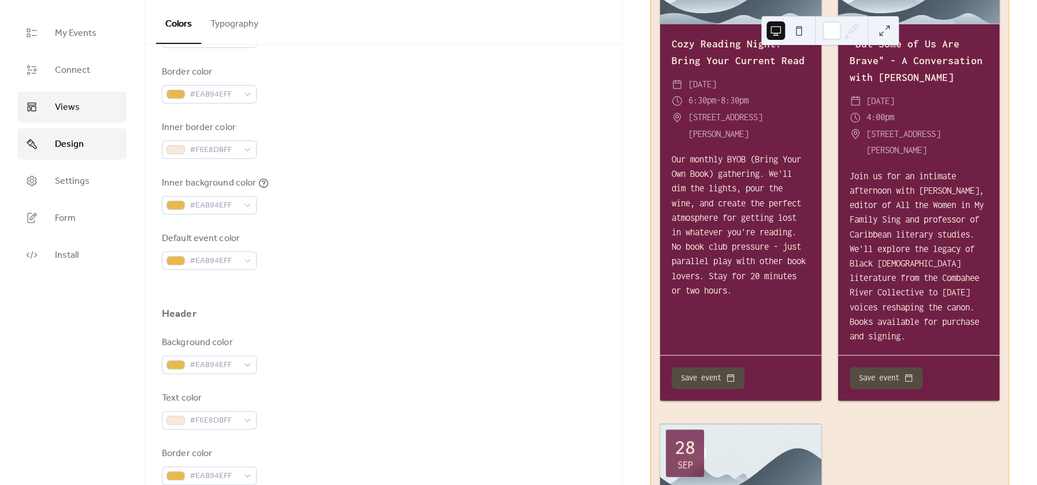
click at [85, 106] on link "Views" at bounding box center [71, 106] width 109 height 31
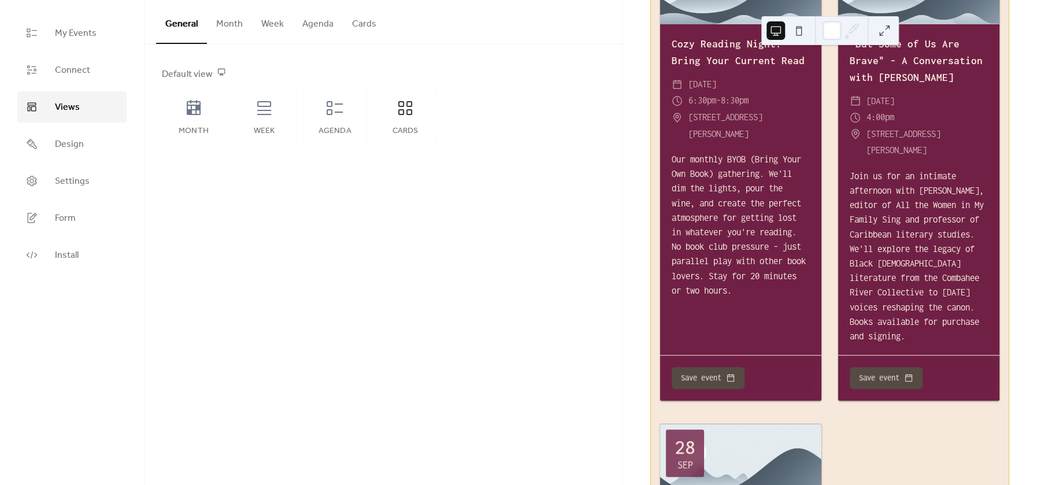
click at [368, 20] on button "Cards" at bounding box center [364, 21] width 43 height 43
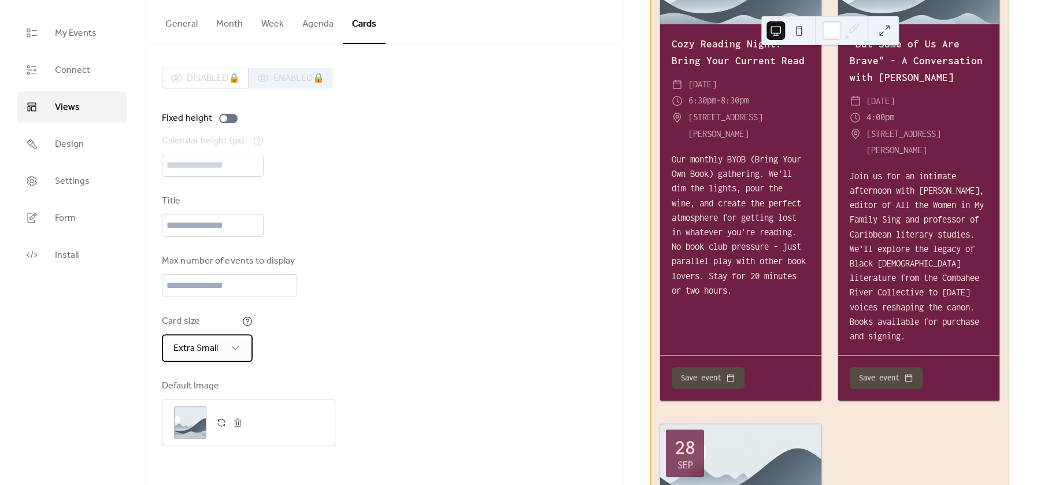
click at [185, 355] on span "Extra Small" at bounding box center [195, 348] width 45 height 18
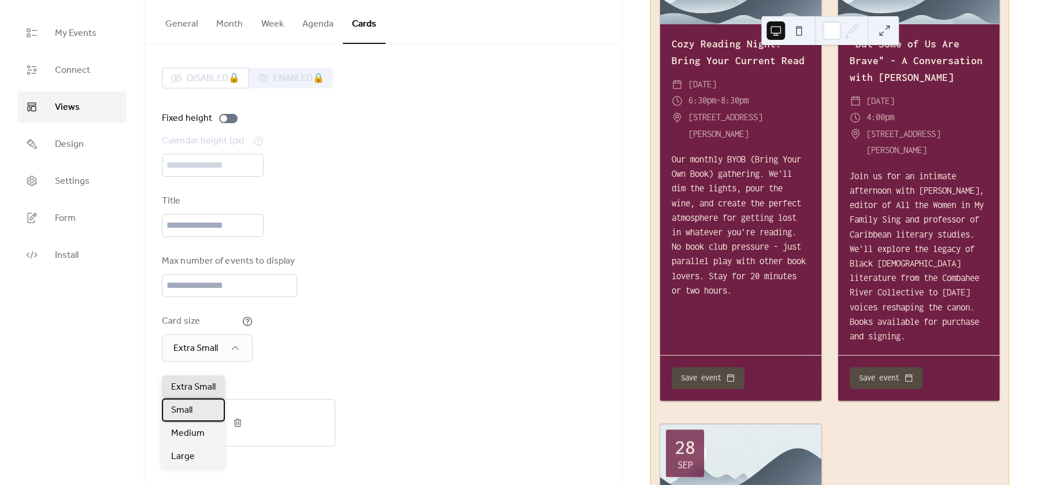
click at [184, 413] on span "Small" at bounding box center [181, 410] width 21 height 14
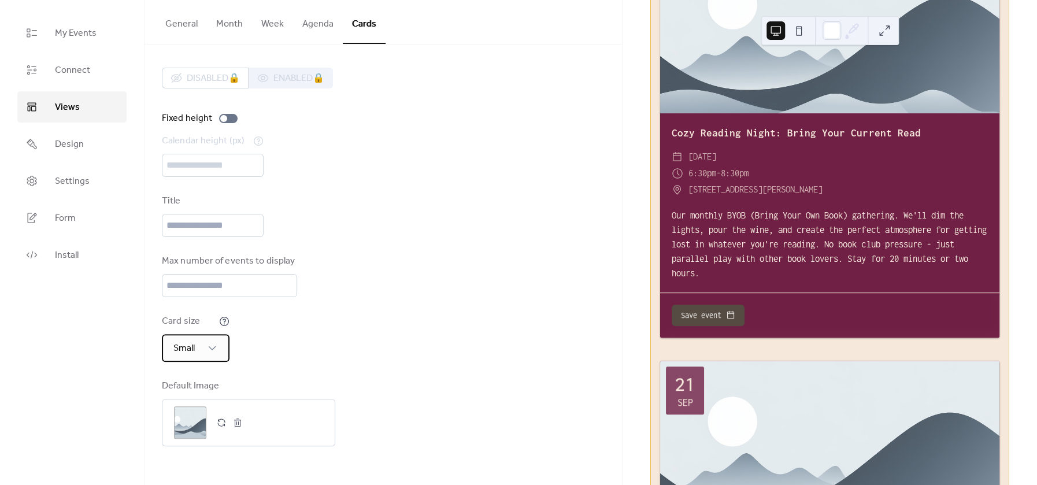
click at [198, 362] on div "Small" at bounding box center [196, 348] width 68 height 28
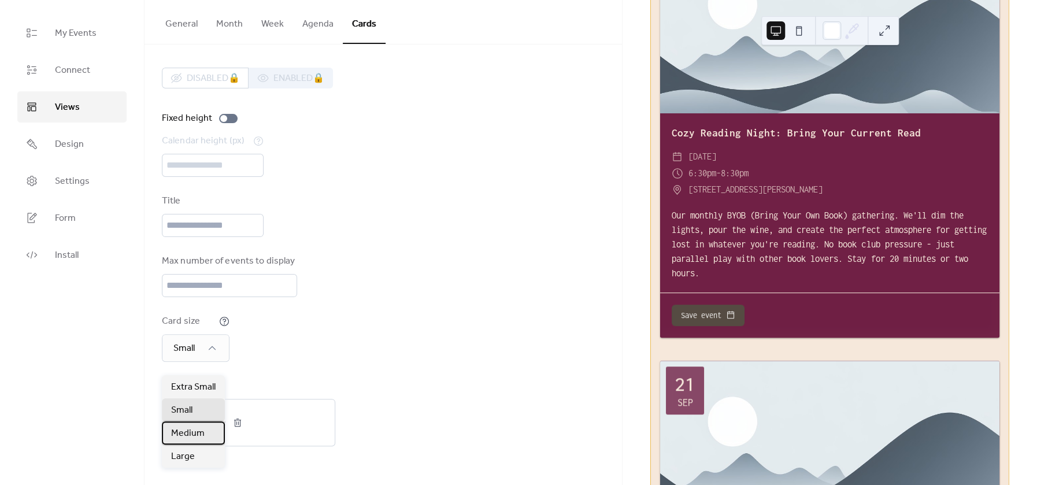
click at [188, 434] on span "Medium" at bounding box center [188, 434] width 34 height 14
click at [454, 334] on div "Card size Medium" at bounding box center [383, 337] width 443 height 47
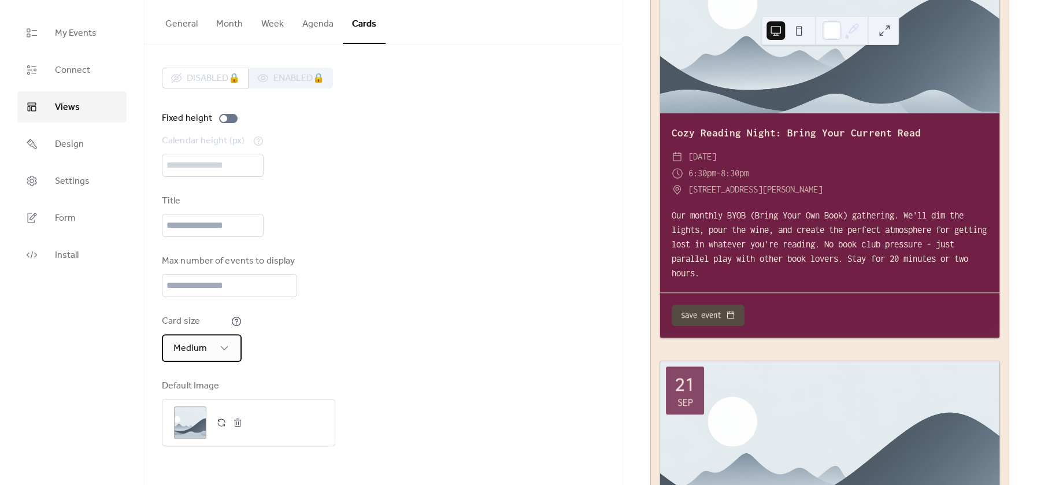
click at [197, 357] on span "Medium" at bounding box center [190, 348] width 34 height 18
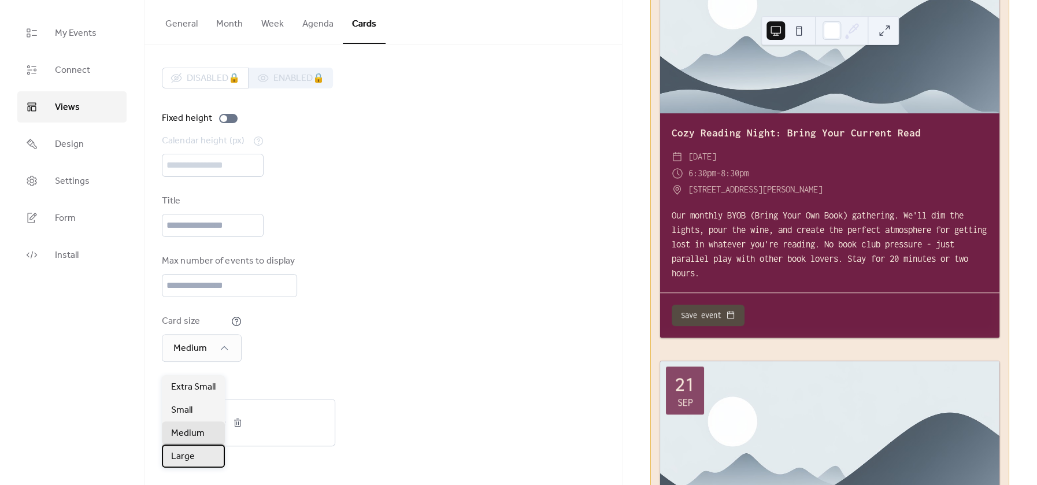
click at [194, 458] on div "Large" at bounding box center [193, 456] width 63 height 23
click at [201, 447] on div "Large" at bounding box center [193, 456] width 63 height 23
